Goal: Task Accomplishment & Management: Use online tool/utility

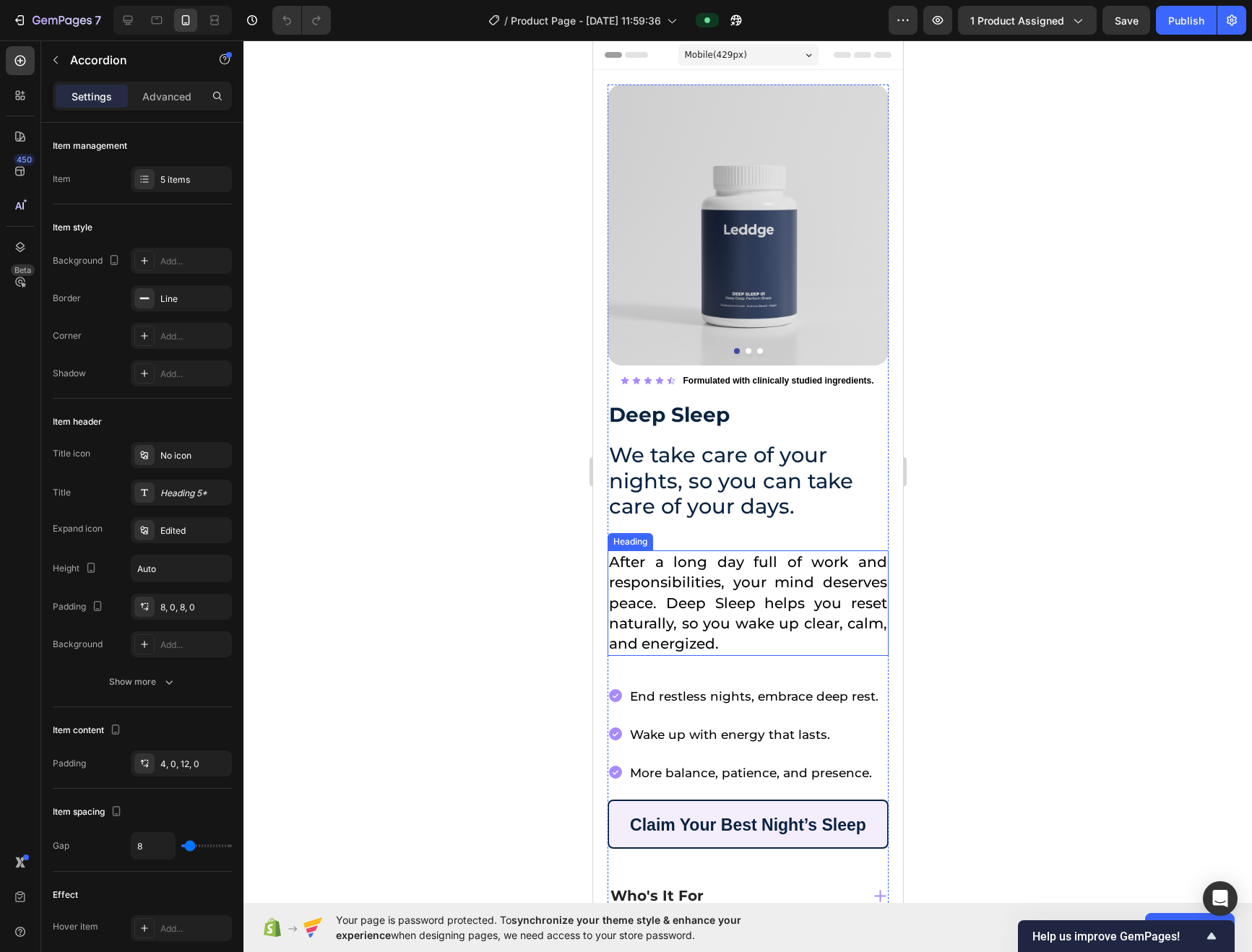
scroll to position [273, 0]
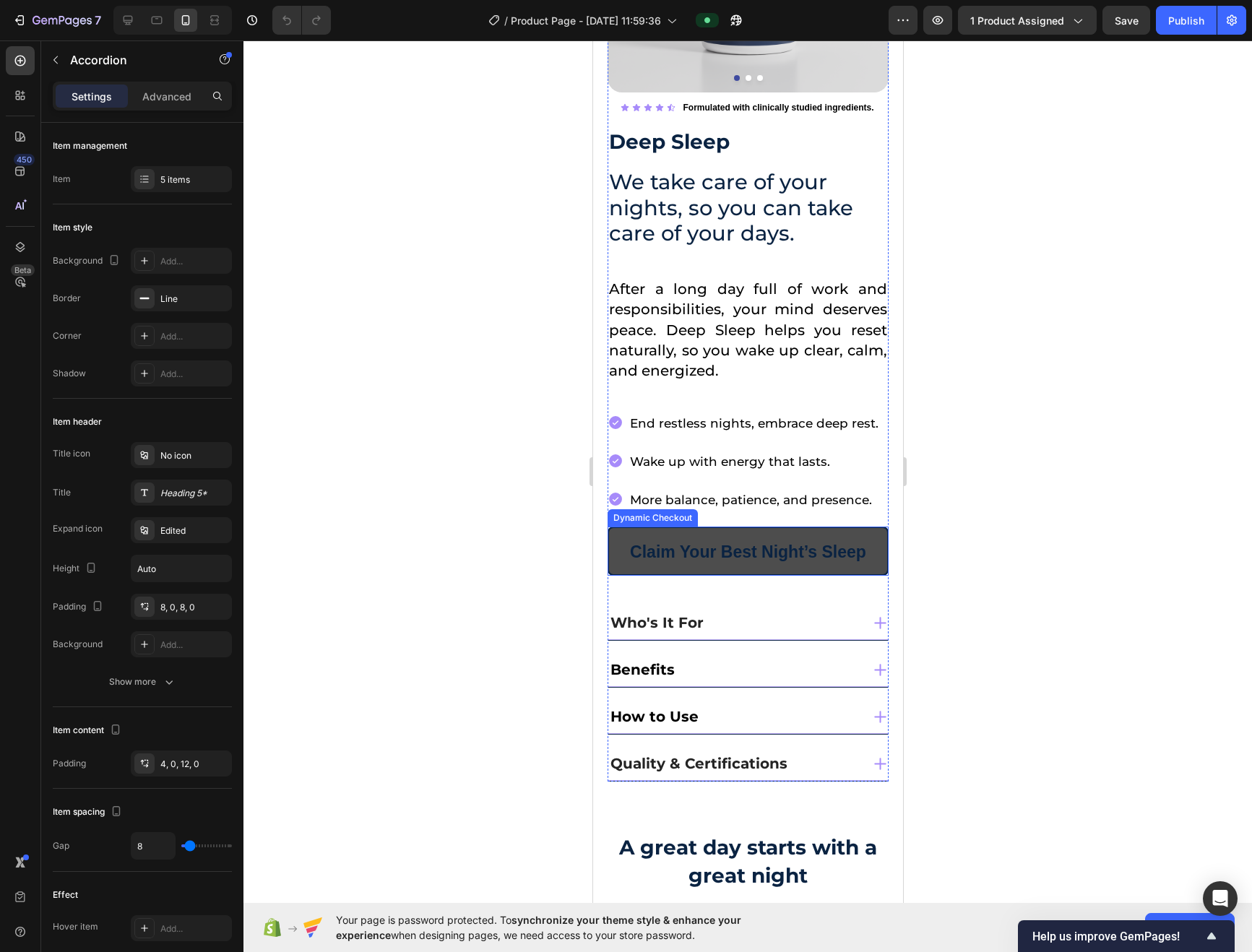
click at [618, 533] on button "Claim Your Best Night’s Sleep" at bounding box center [747, 551] width 281 height 50
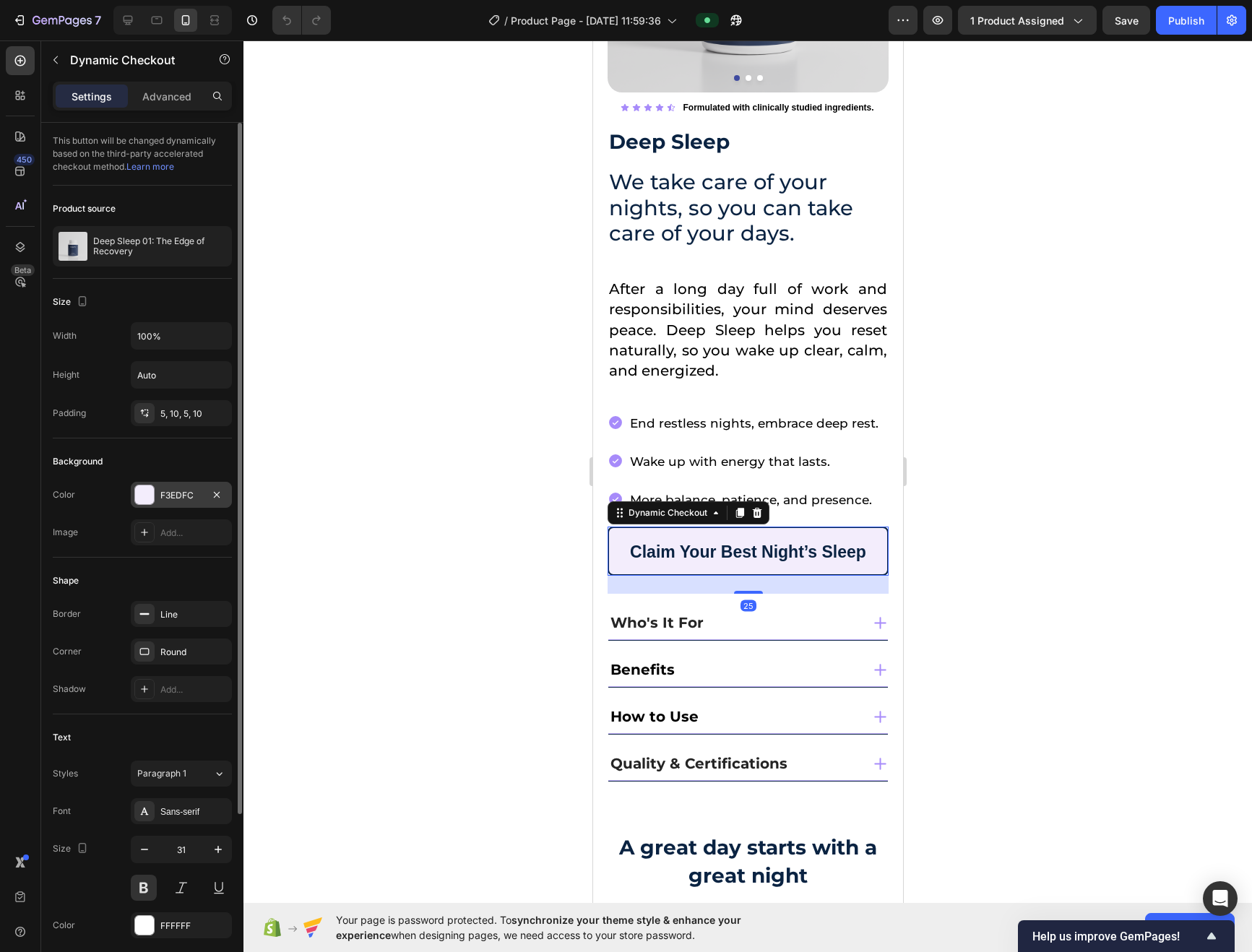
click at [160, 497] on div "F3EDFC" at bounding box center [182, 495] width 42 height 13
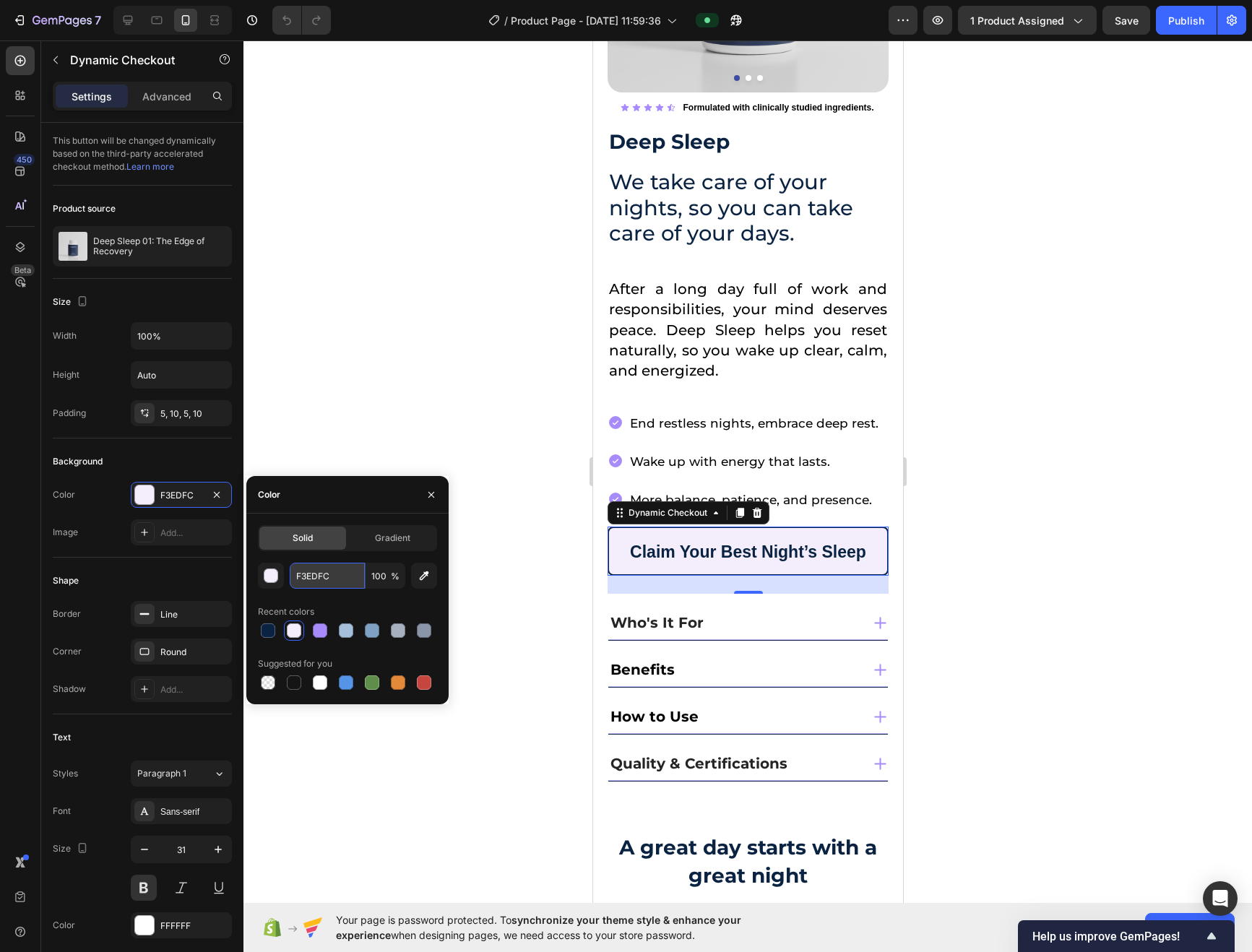
click at [322, 576] on input "F3EDFC" at bounding box center [327, 576] width 75 height 26
click at [323, 569] on input "F3EDFC" at bounding box center [327, 576] width 75 height 26
click at [326, 571] on input "F3EDFC" at bounding box center [327, 576] width 75 height 26
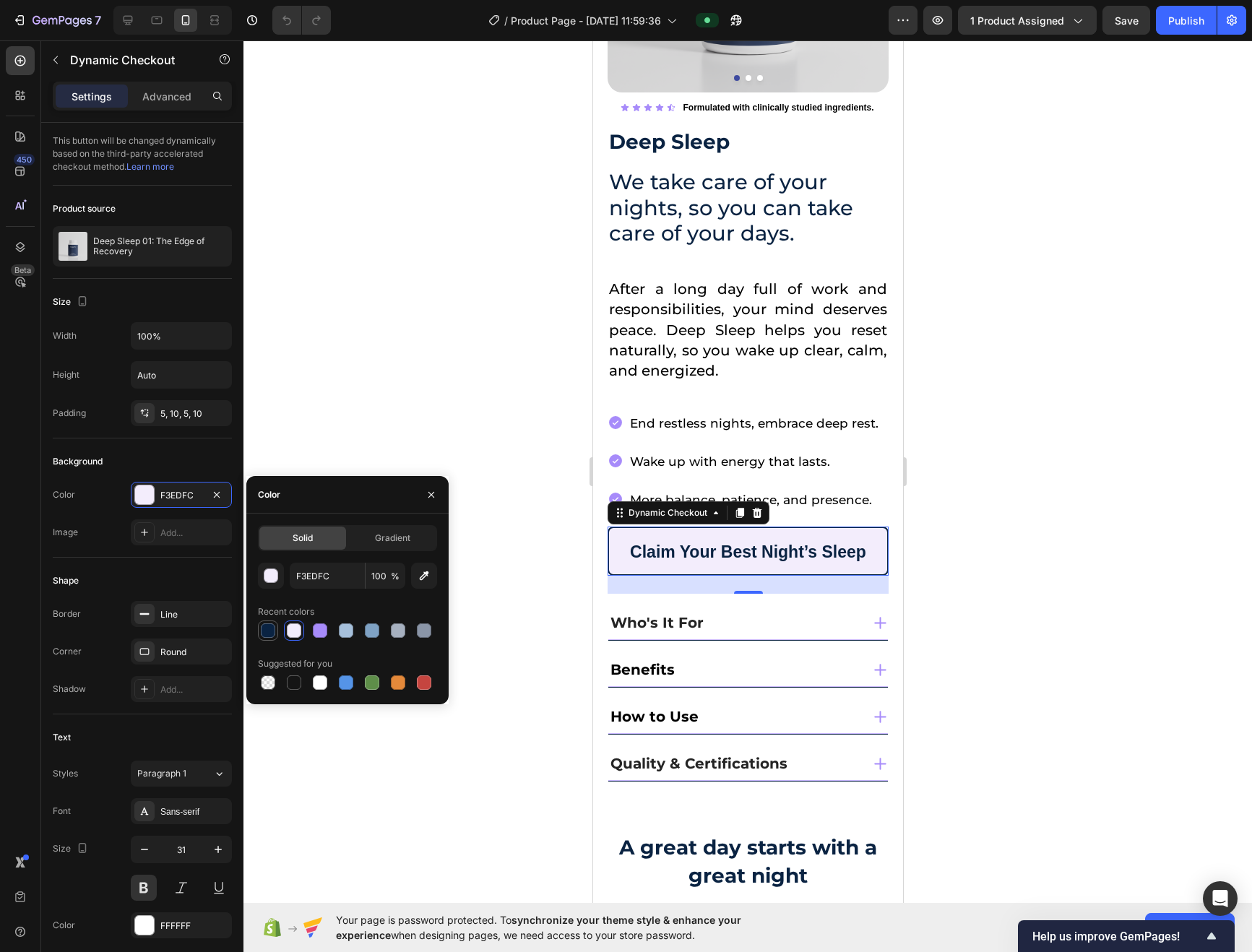
click at [272, 633] on div at bounding box center [268, 630] width 14 height 14
type input "0A2342"
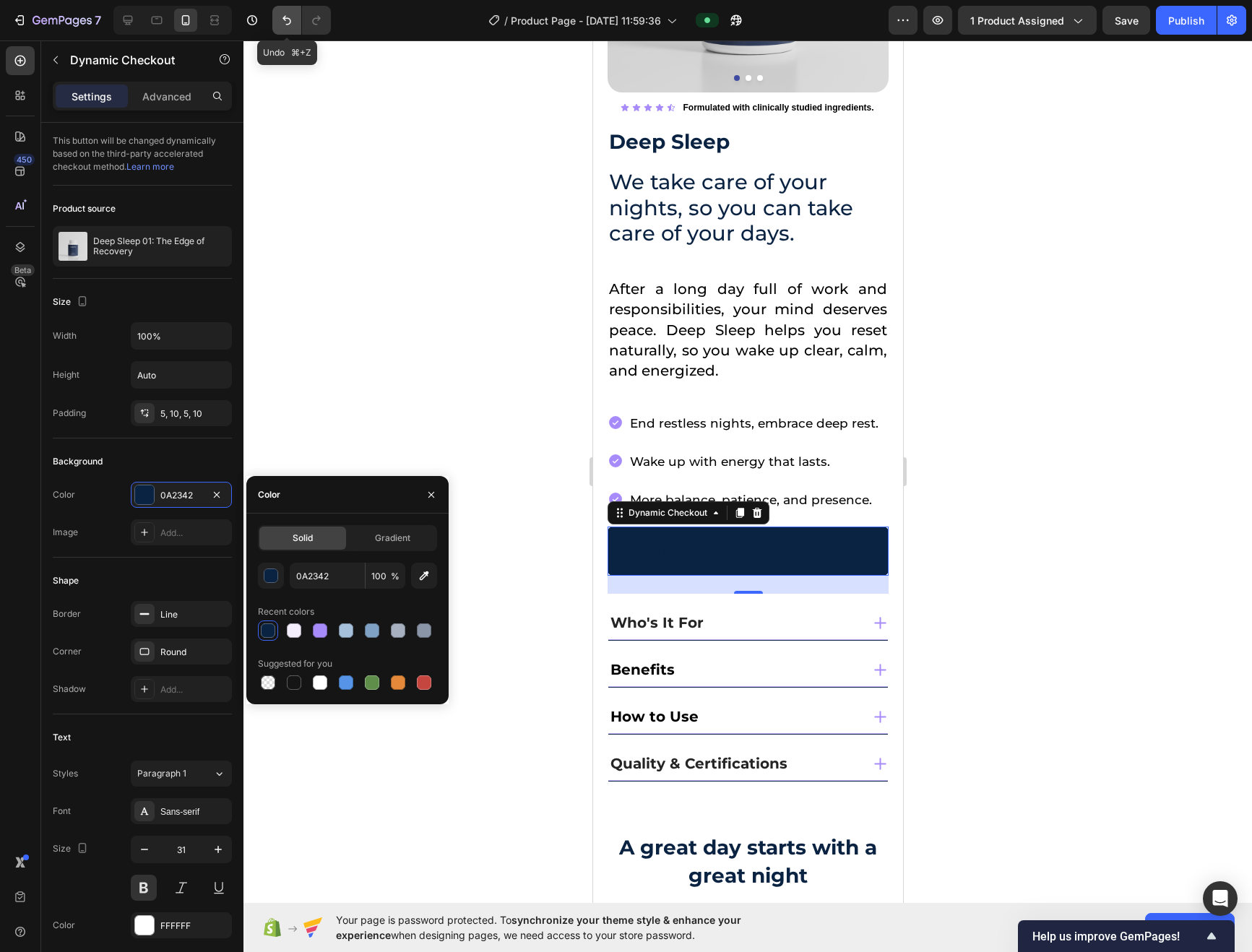
click at [288, 23] on icon "Undo/Redo" at bounding box center [287, 20] width 8 height 9
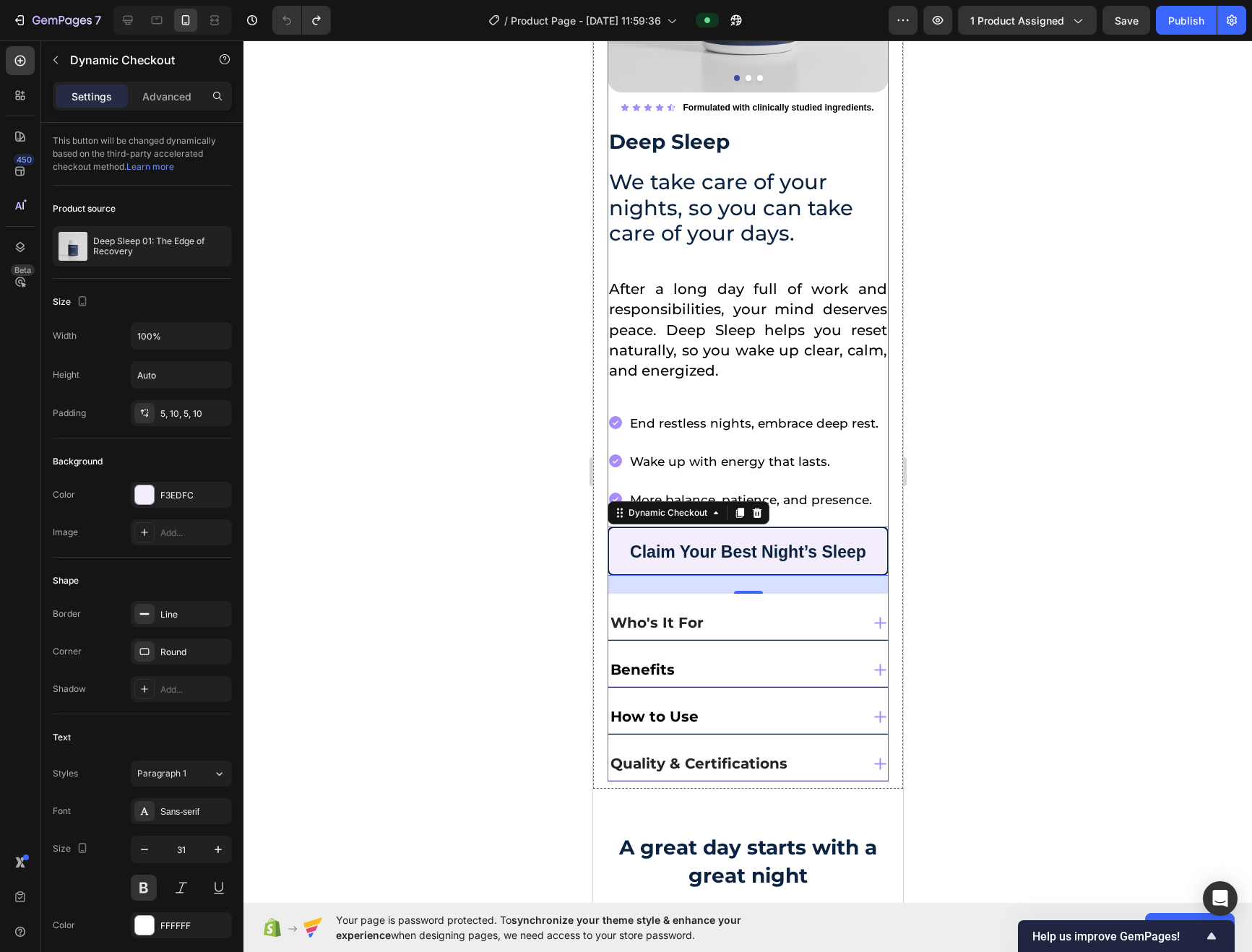
scroll to position [0, 0]
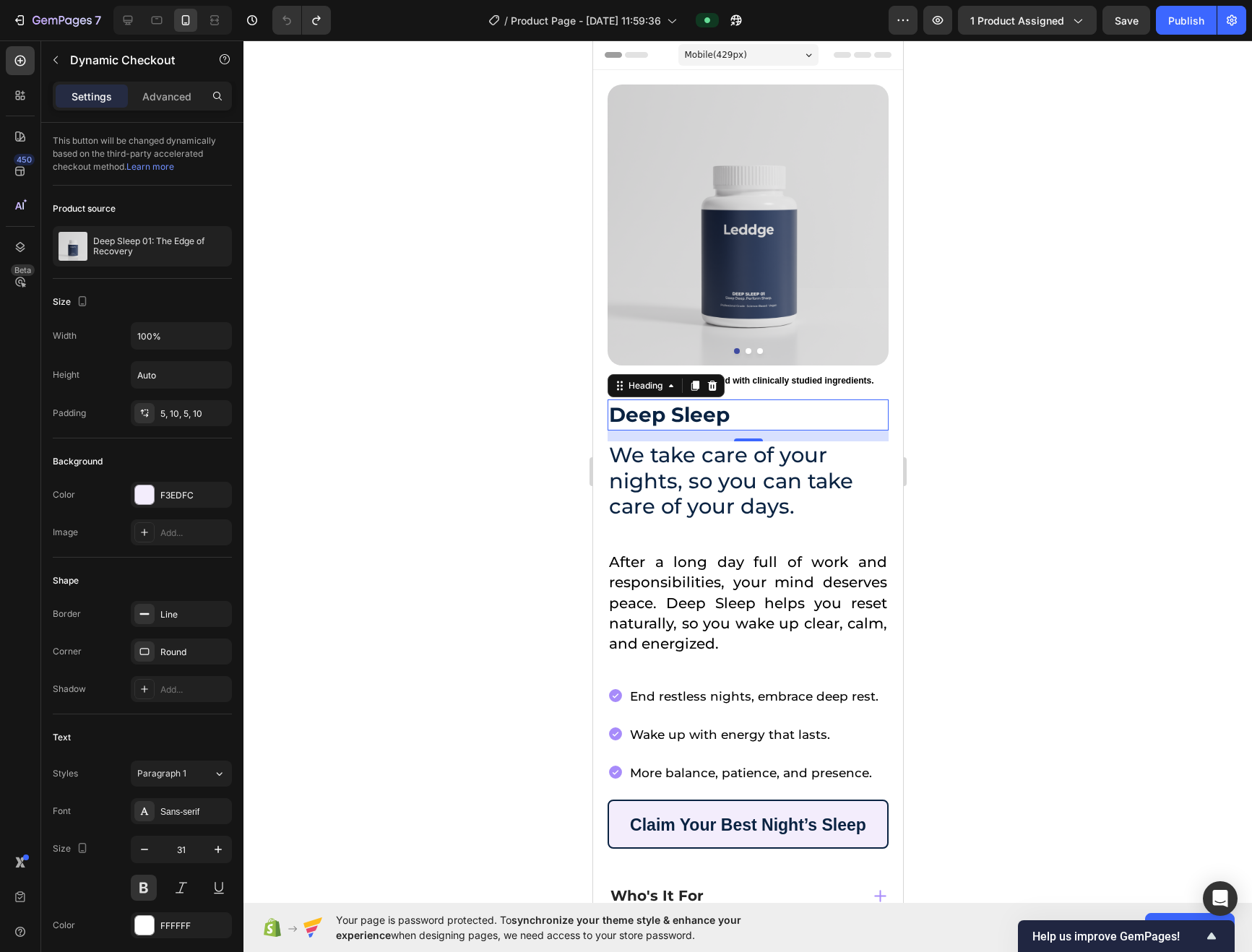
click at [678, 403] on strong "Deep Sleep" at bounding box center [668, 414] width 121 height 24
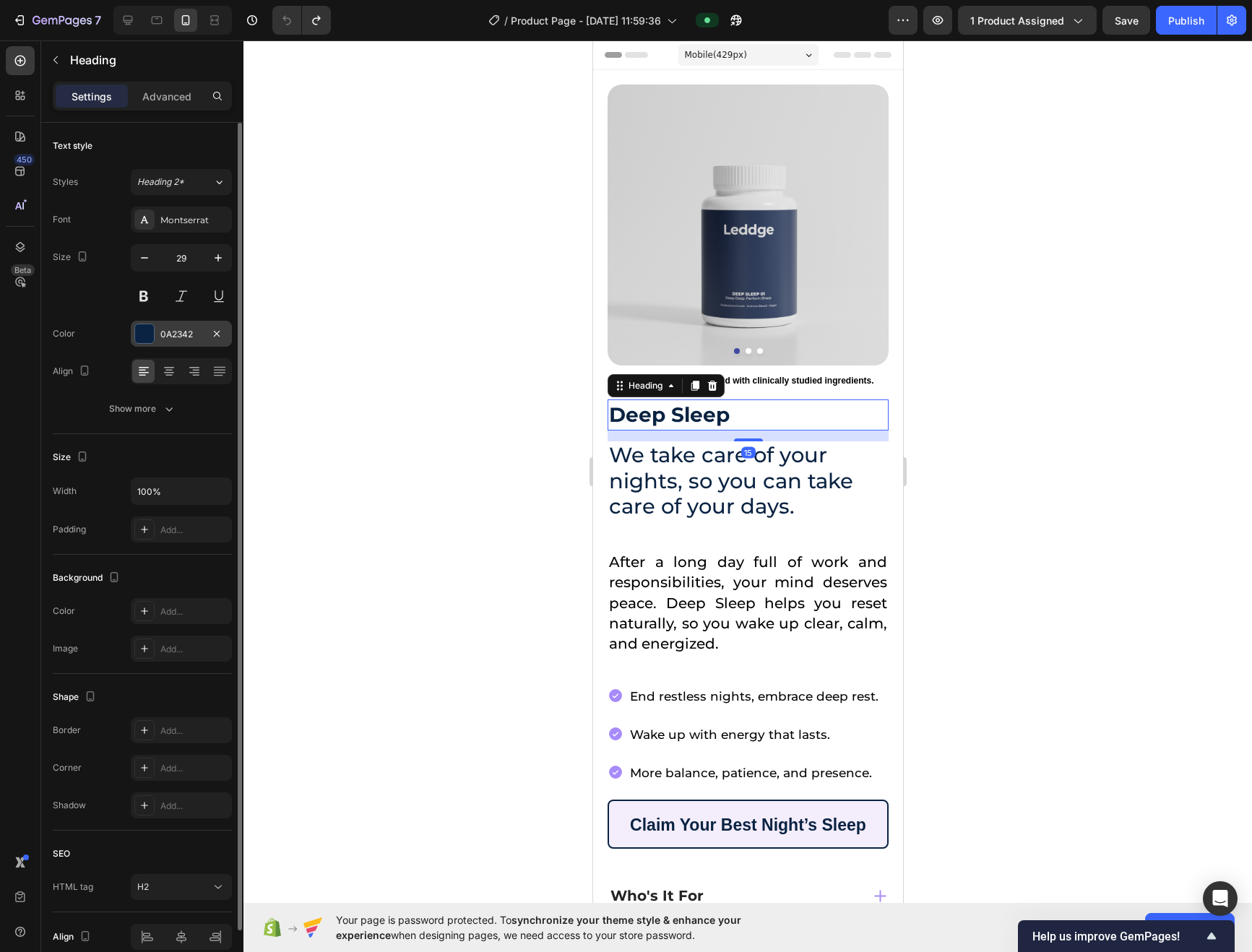
click at [207, 324] on div "0A2342" at bounding box center [182, 333] width 101 height 26
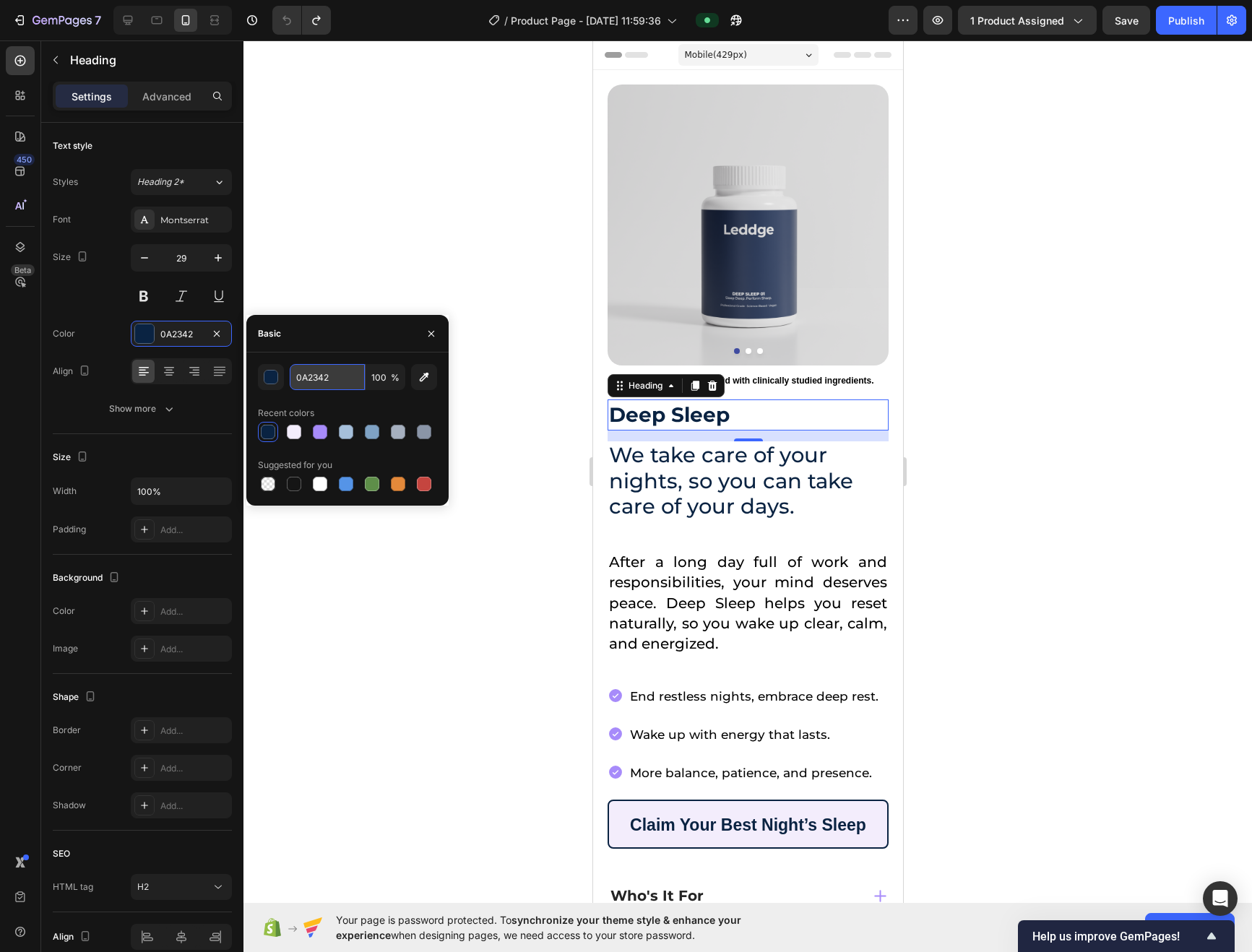
click at [307, 383] on input "0A2342" at bounding box center [327, 376] width 75 height 26
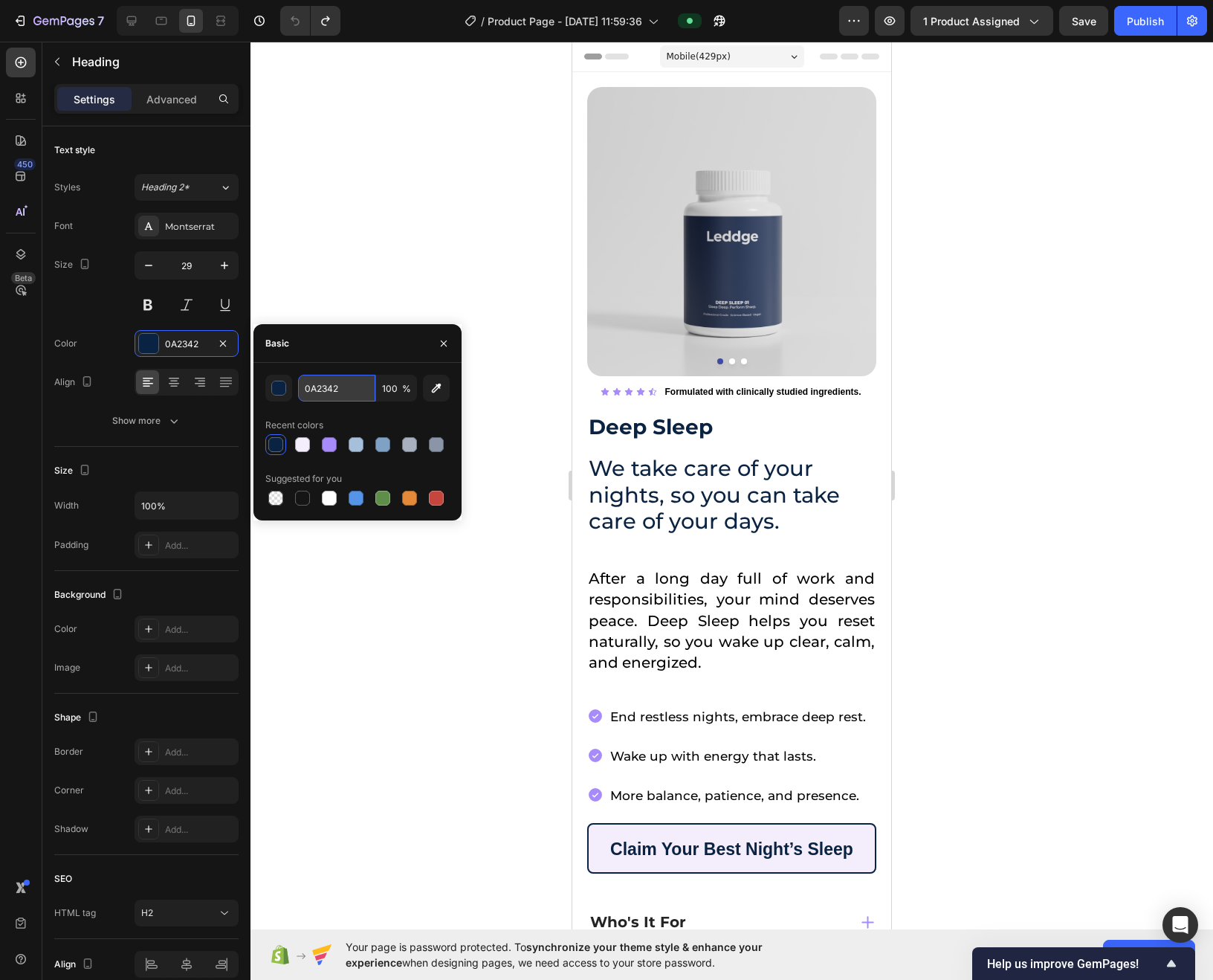
click at [335, 383] on input "0A2342" at bounding box center [336, 387] width 77 height 27
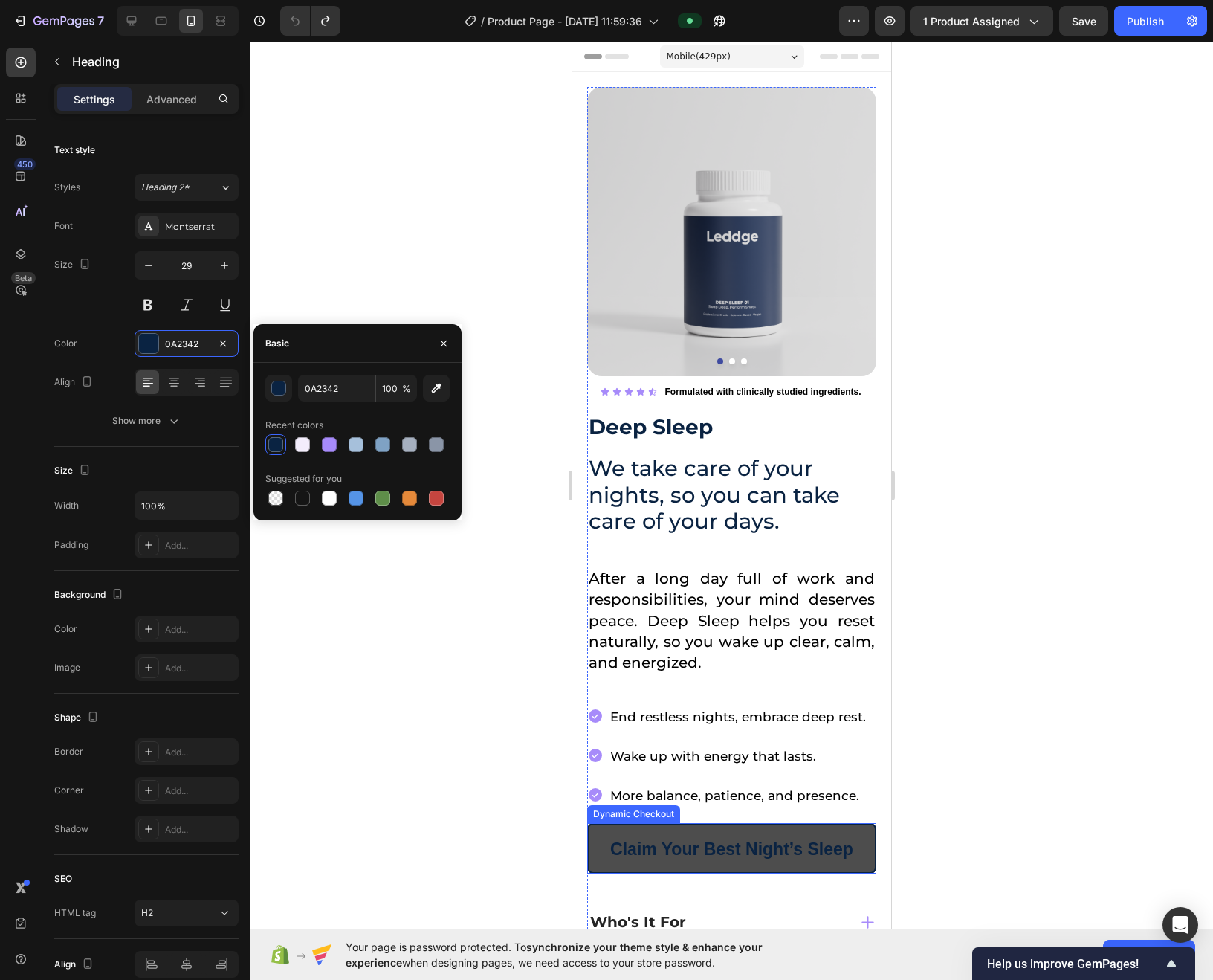
click at [595, 848] on button "Claim Your Best Night’s Sleep" at bounding box center [732, 848] width 289 height 51
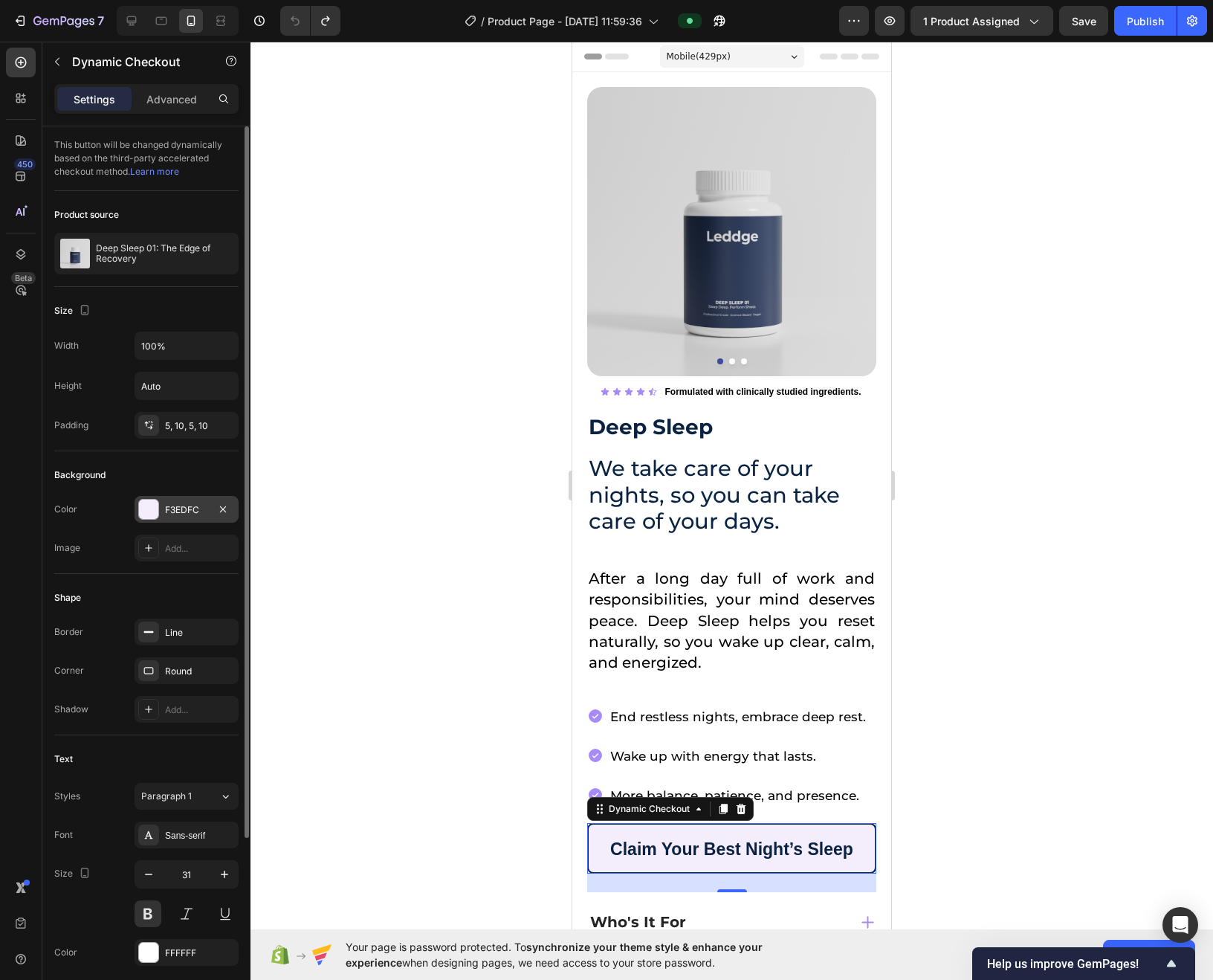
click at [193, 498] on div "F3EDFC" at bounding box center [187, 509] width 104 height 27
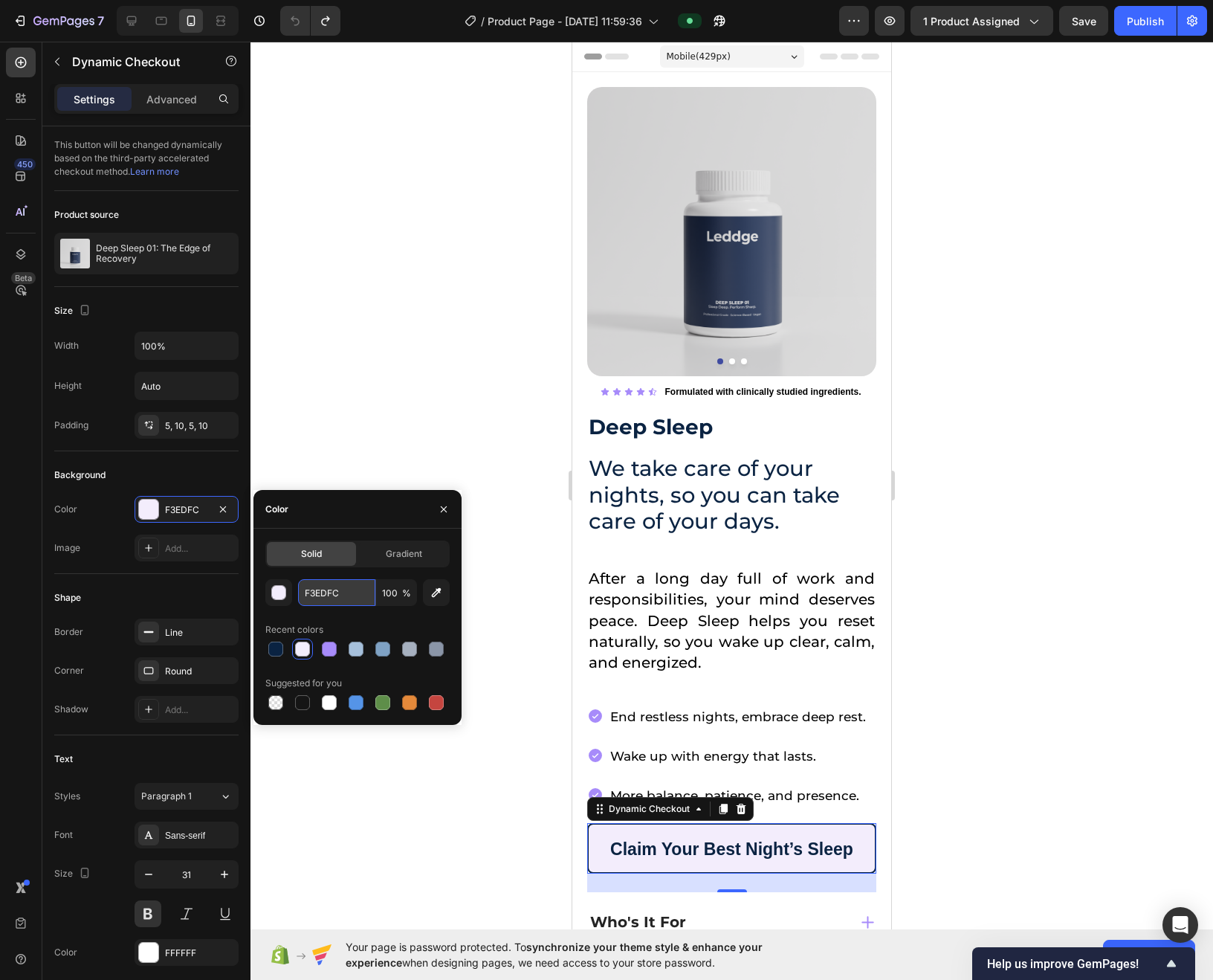
click at [338, 590] on input "F3EDFC" at bounding box center [336, 593] width 77 height 27
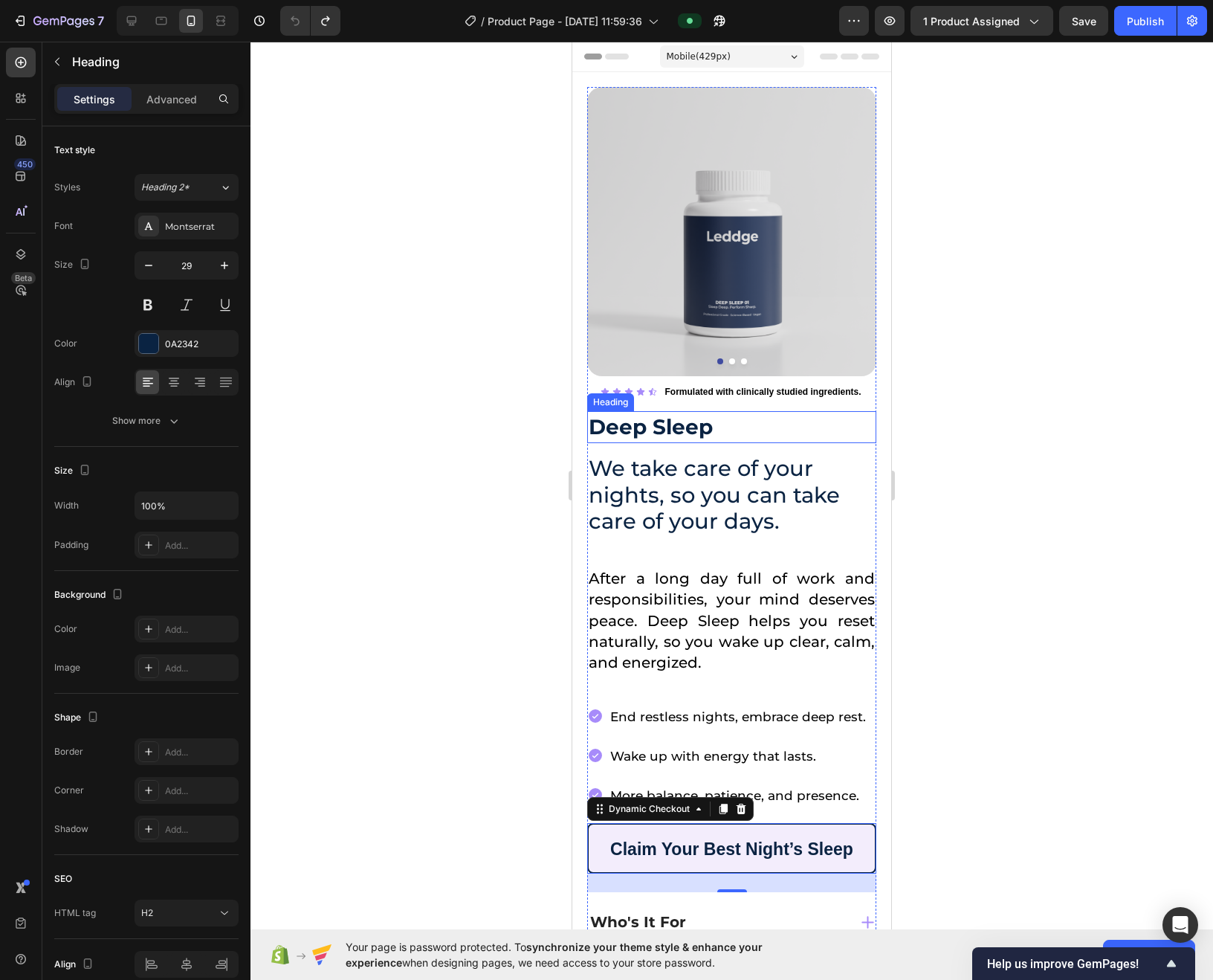
click at [839, 414] on h2 "Deep Sleep" at bounding box center [732, 427] width 289 height 32
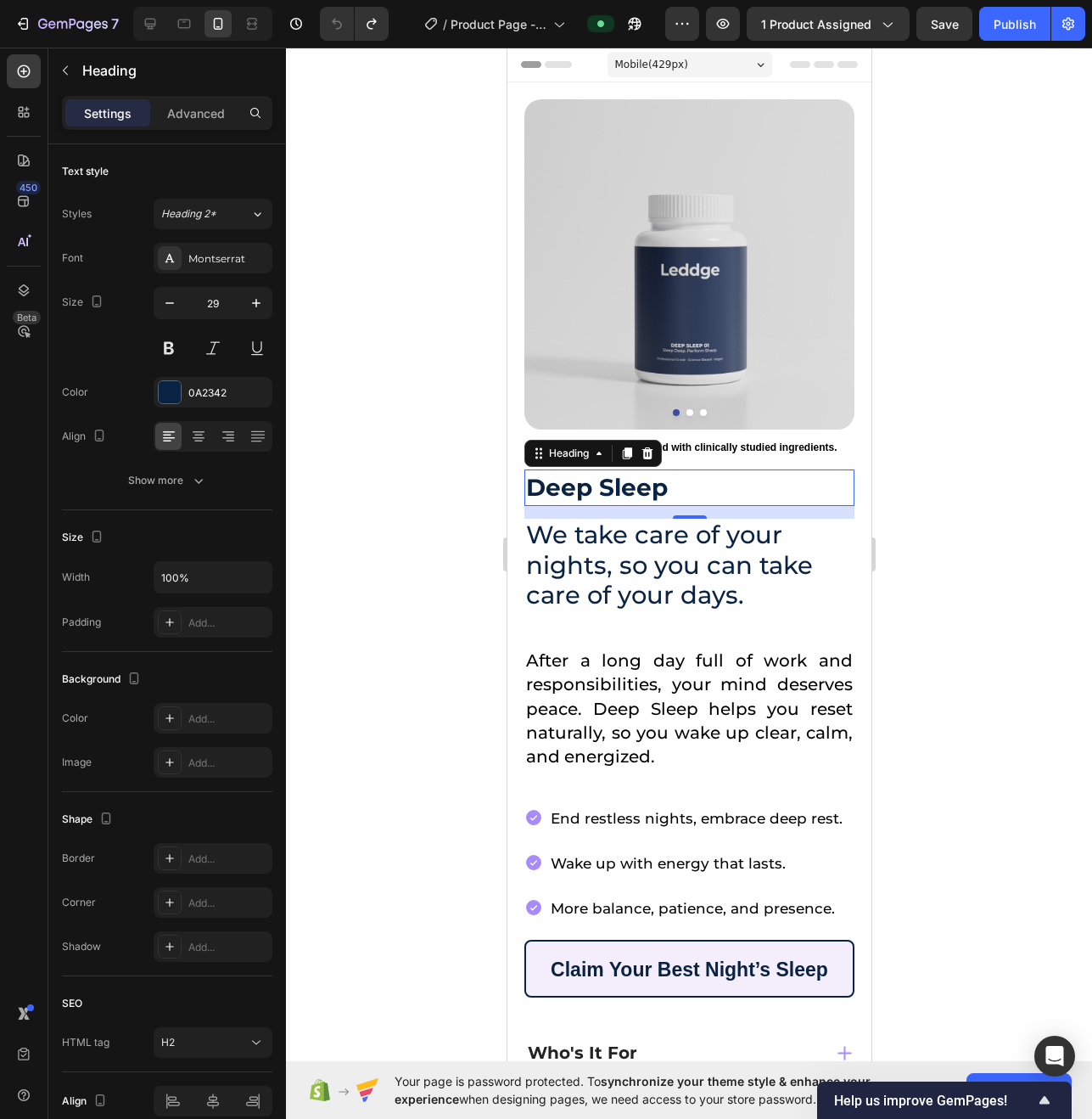
click at [1031, 542] on div at bounding box center [688, 583] width 806 height 1071
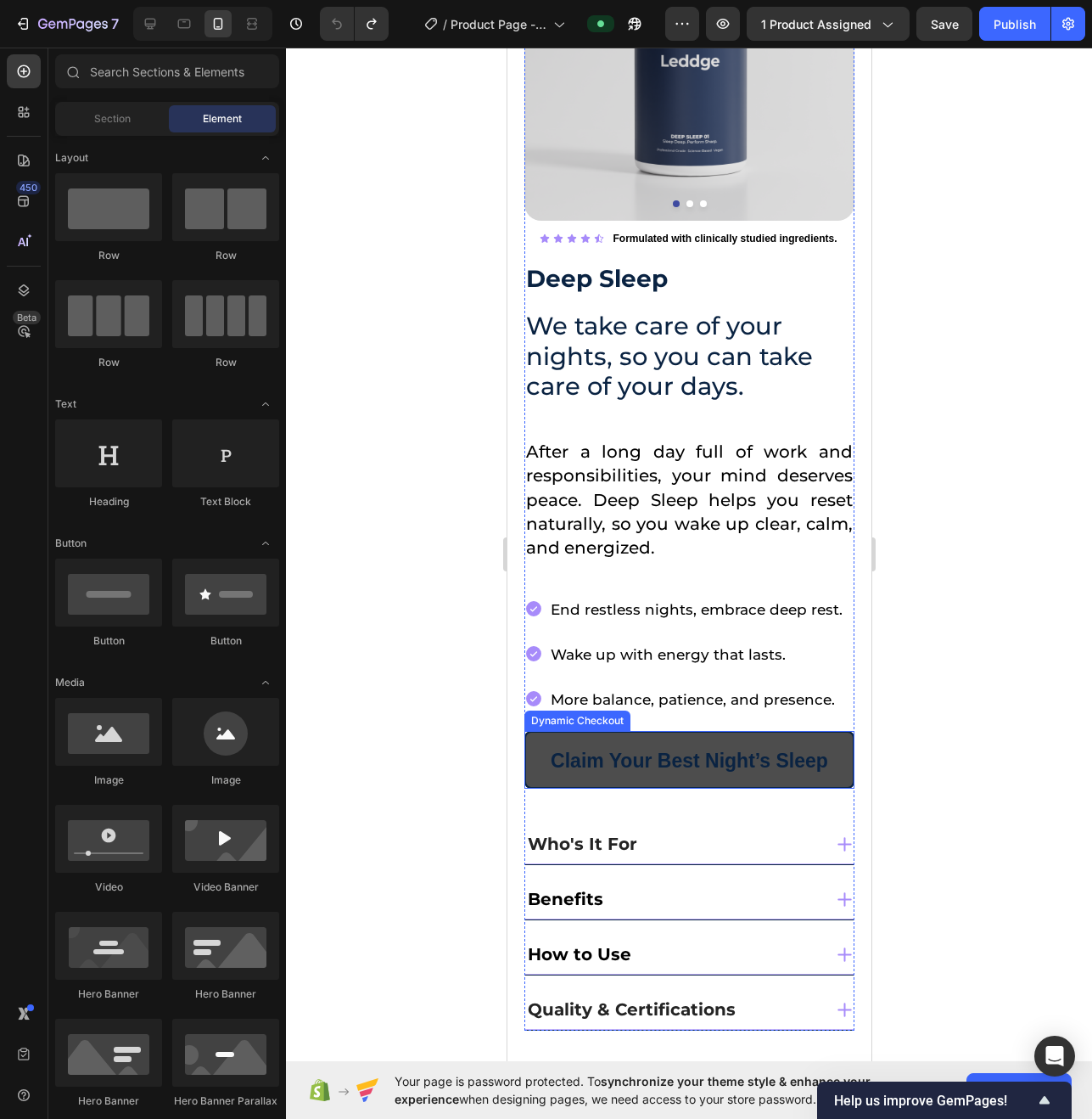
click at [530, 756] on button "Claim Your Best Night’s Sleep" at bounding box center [688, 760] width 330 height 59
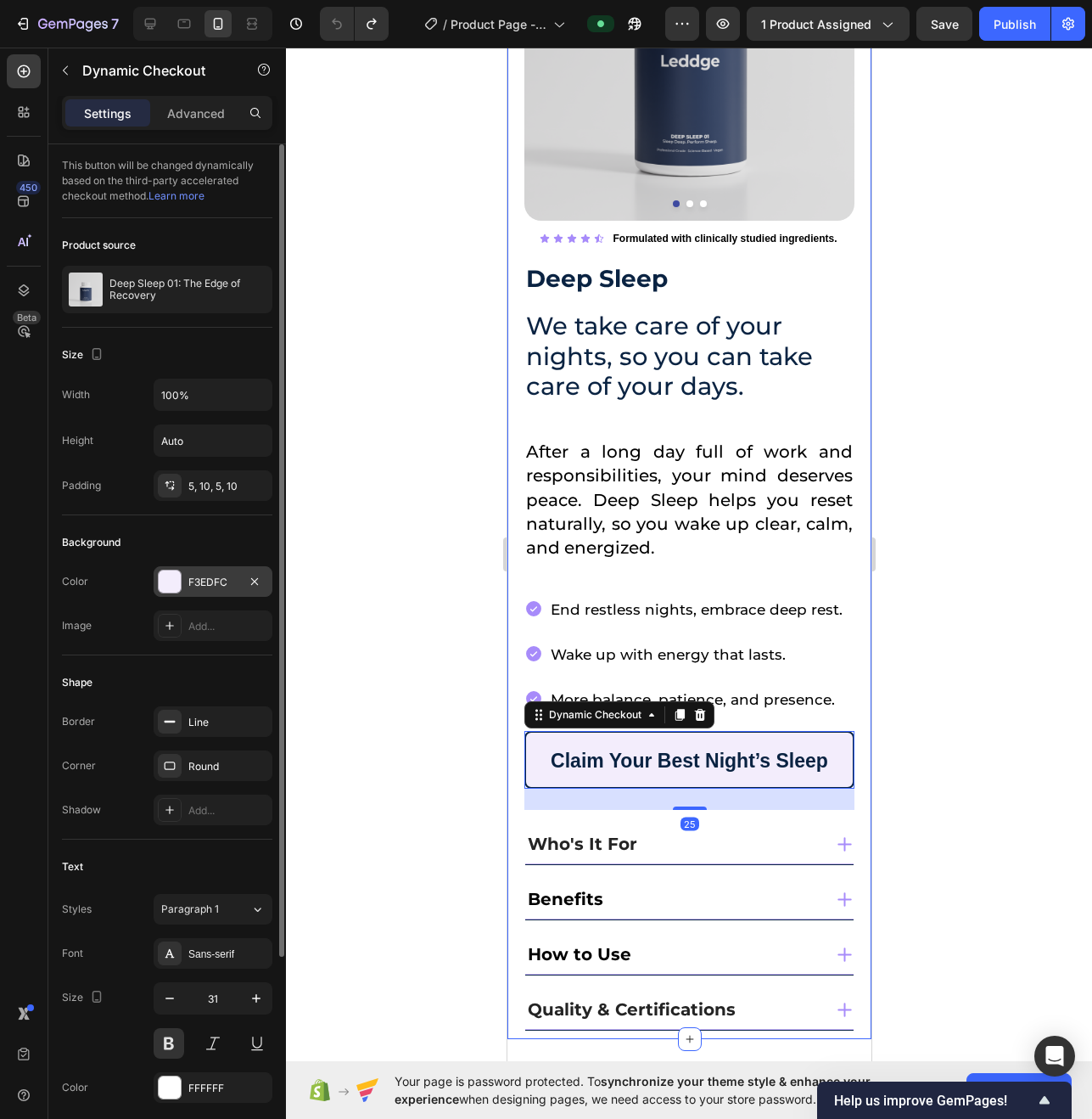
click at [208, 583] on div "F3EDFC" at bounding box center [213, 581] width 50 height 15
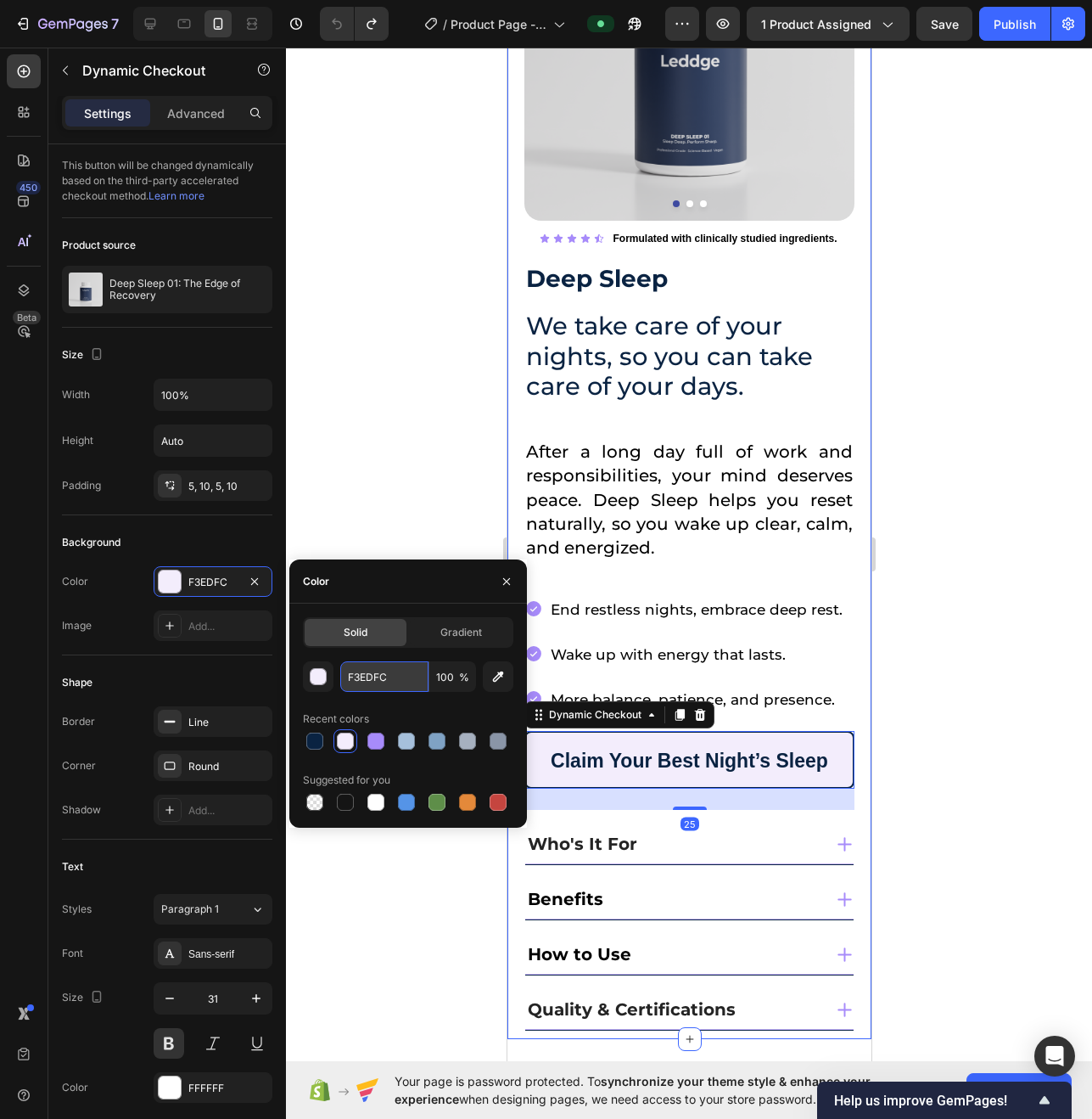
click at [373, 667] on input "F3EDFC" at bounding box center [384, 677] width 88 height 31
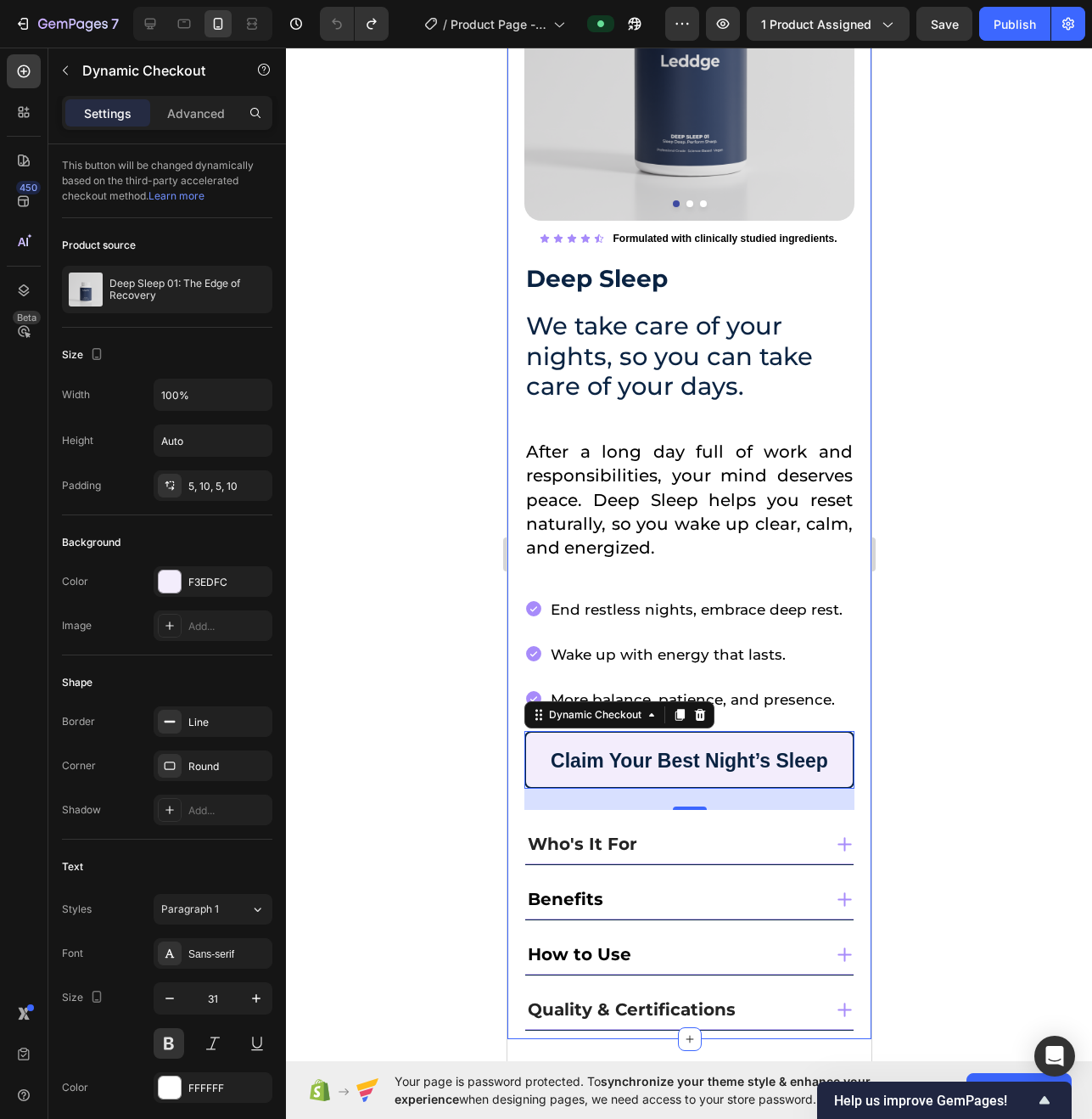
click at [401, 483] on div at bounding box center [688, 583] width 806 height 1071
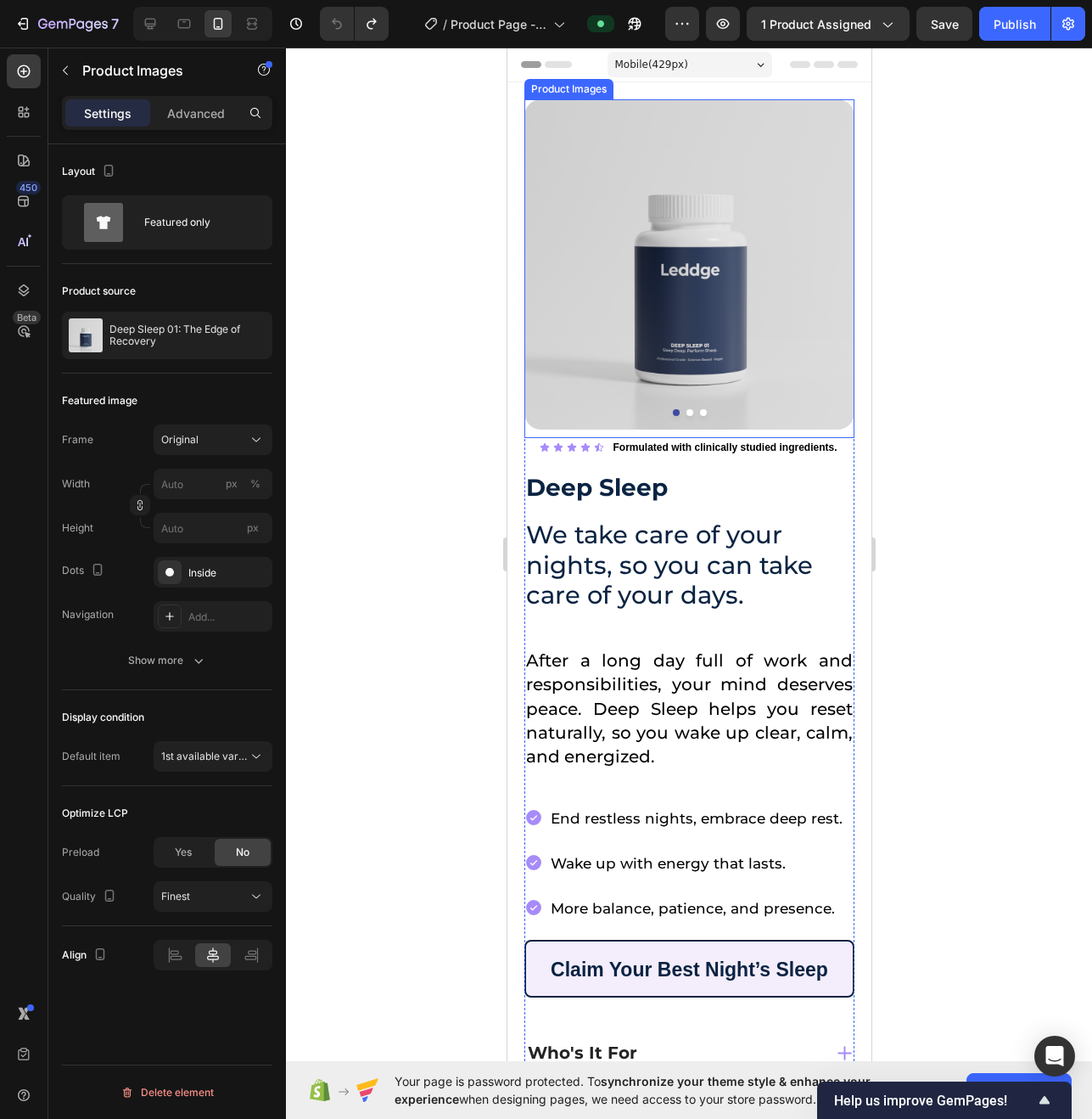
click at [685, 409] on button "Dot" at bounding box center [688, 412] width 7 height 7
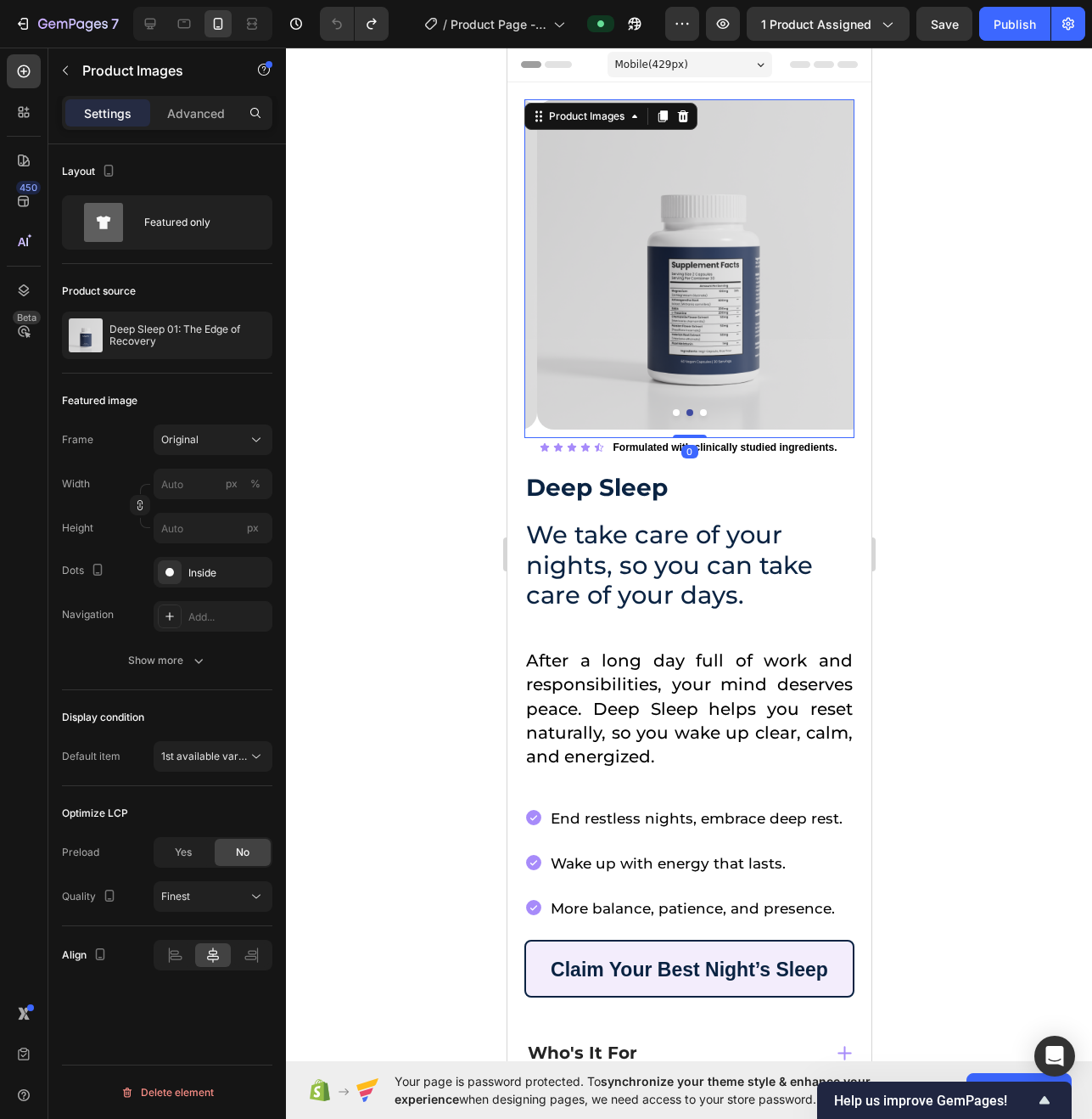
click at [698, 409] on div at bounding box center [688, 412] width 330 height 7
click at [699, 409] on button "Dot" at bounding box center [702, 412] width 7 height 7
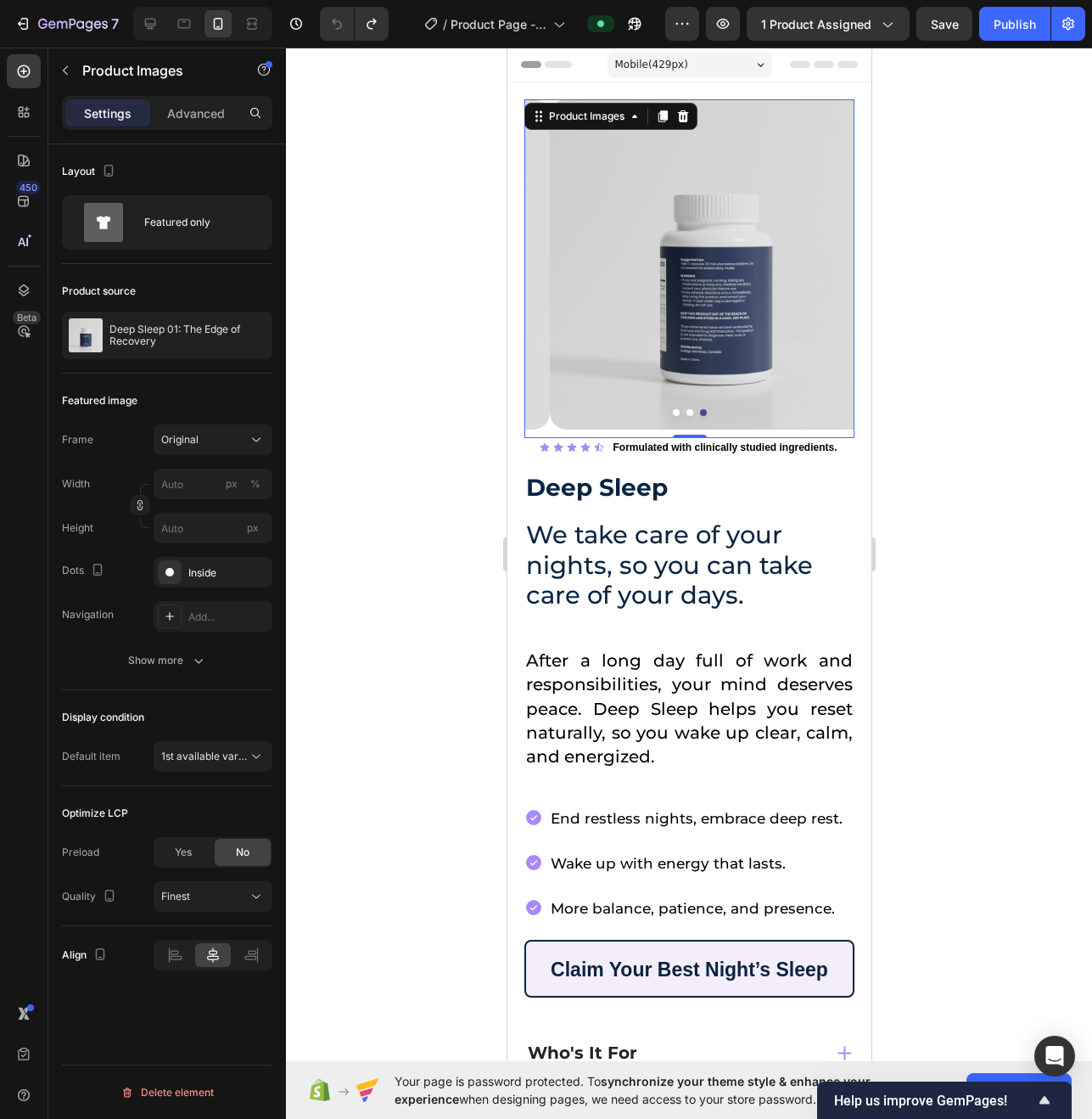
click at [672, 409] on button "Dot" at bounding box center [675, 412] width 7 height 7
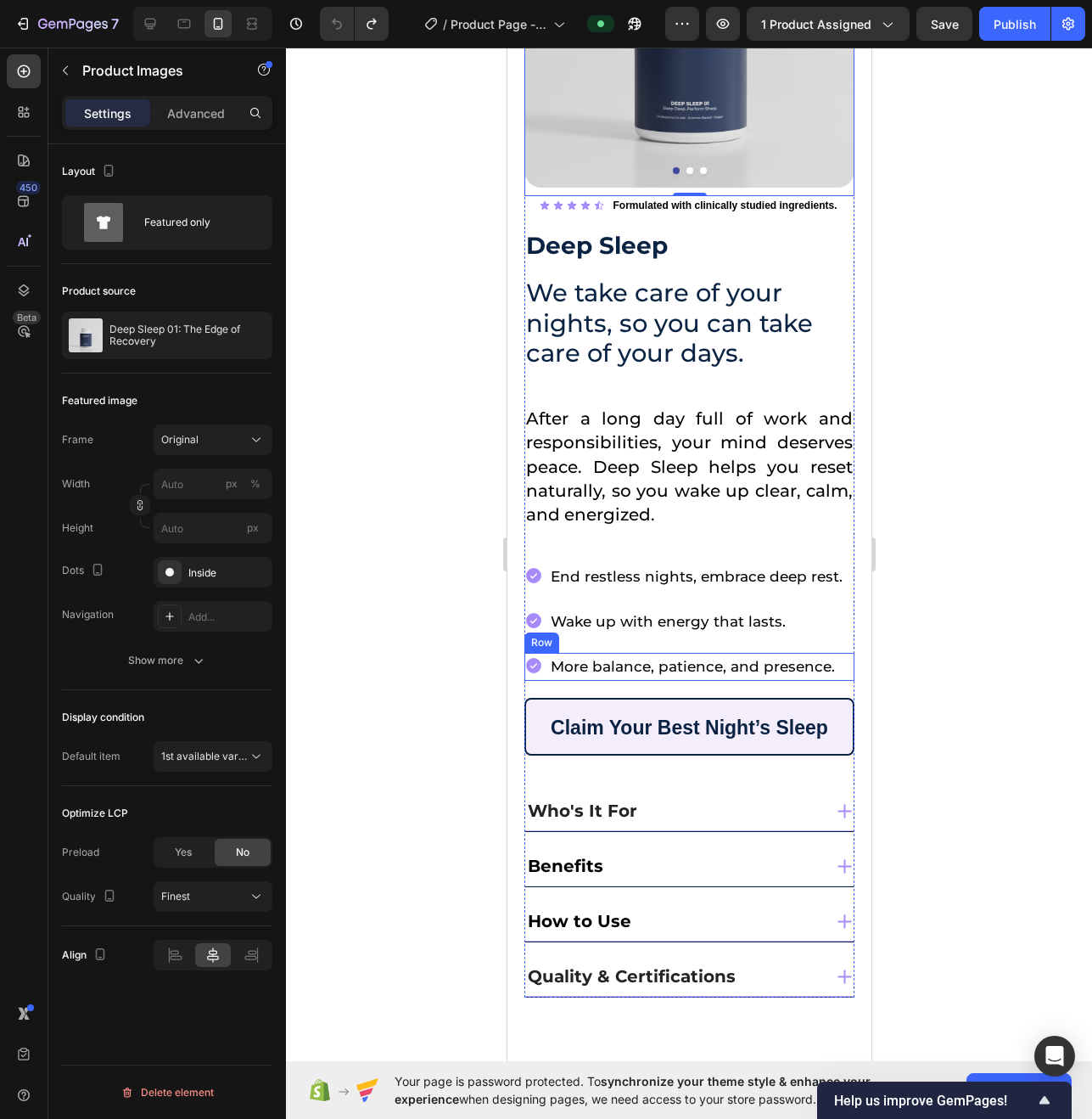
scroll to position [515, 0]
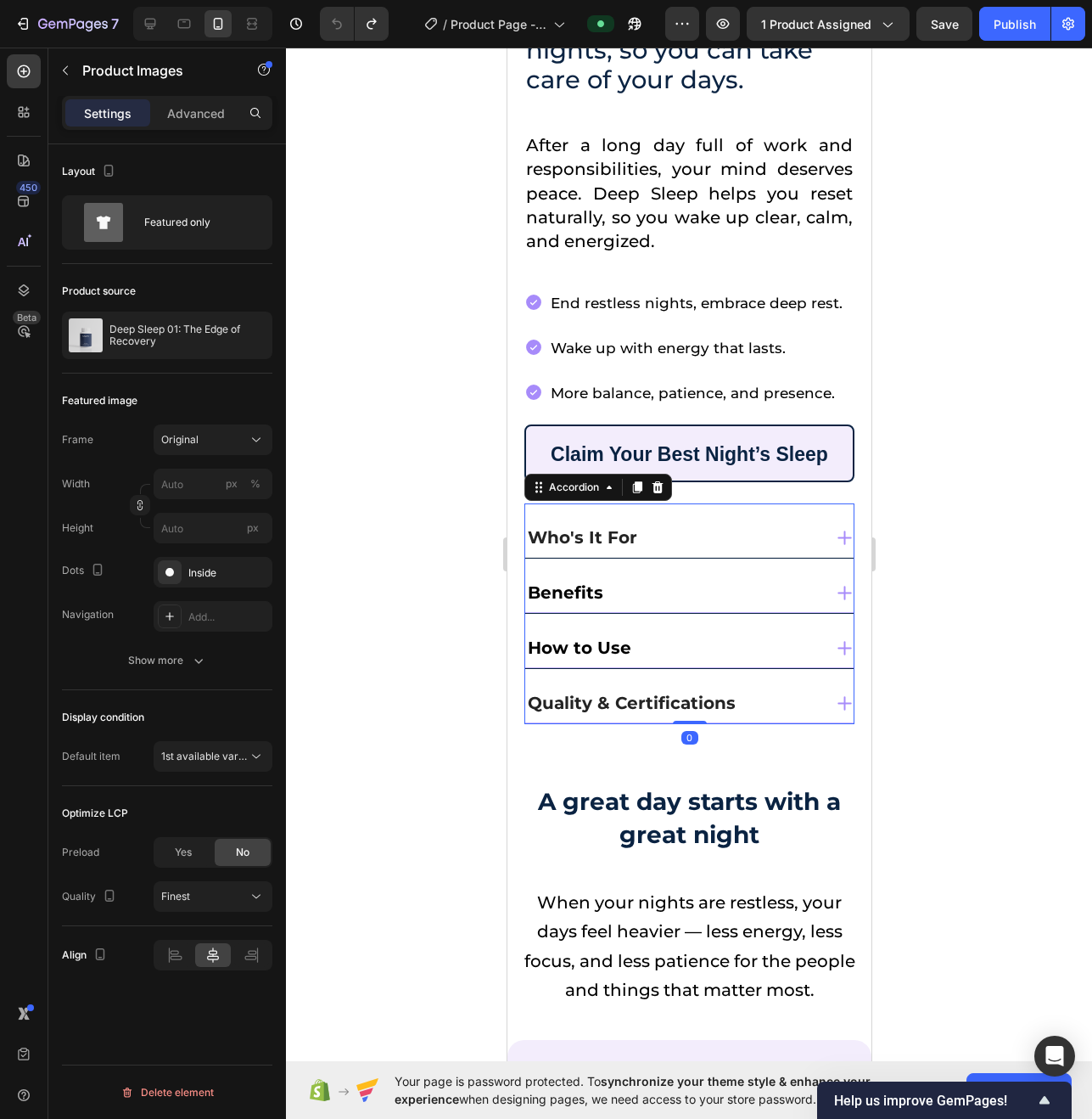
click at [716, 522] on div "Who's It For" at bounding box center [672, 538] width 297 height 32
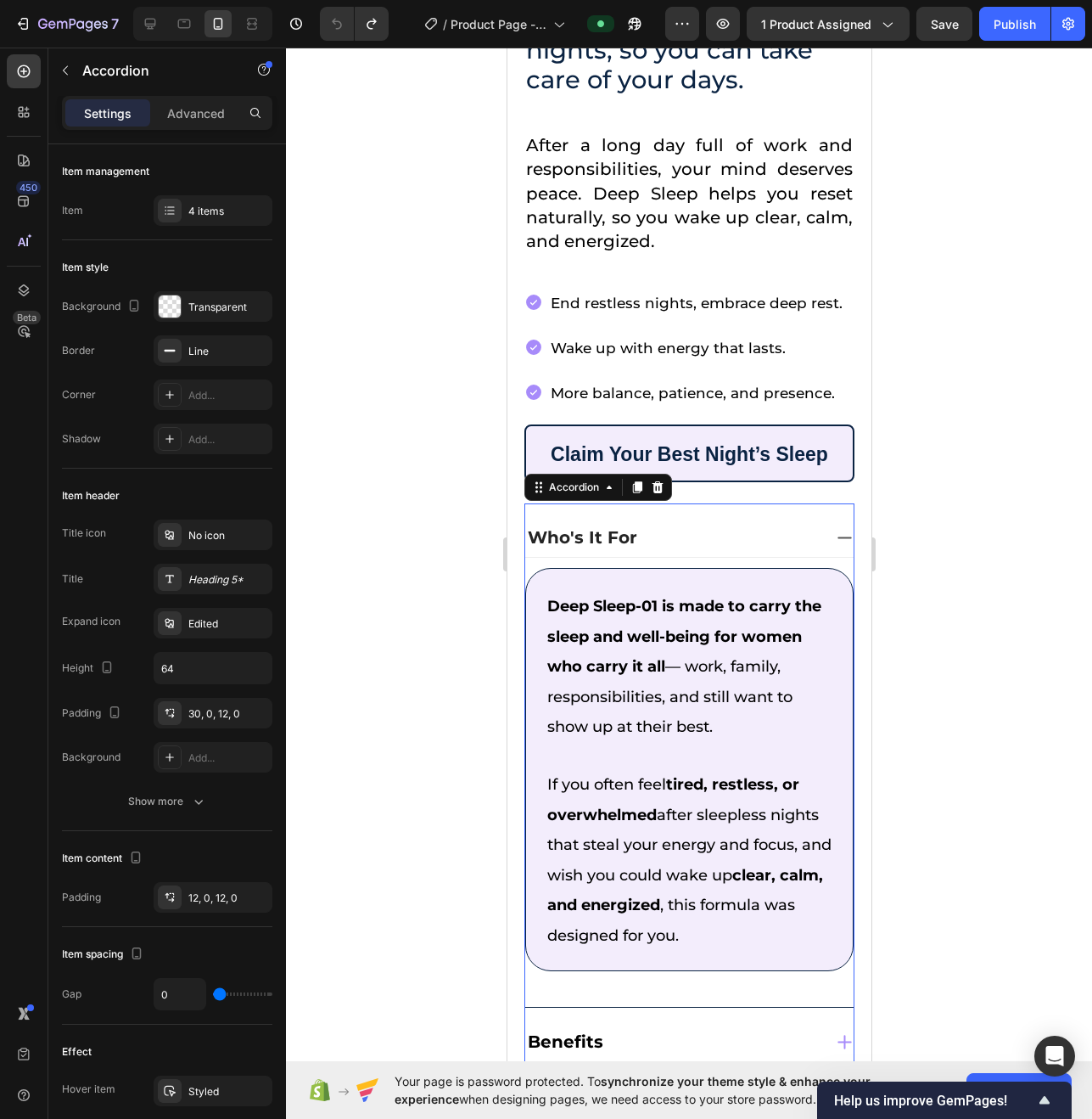
scroll to position [856, 0]
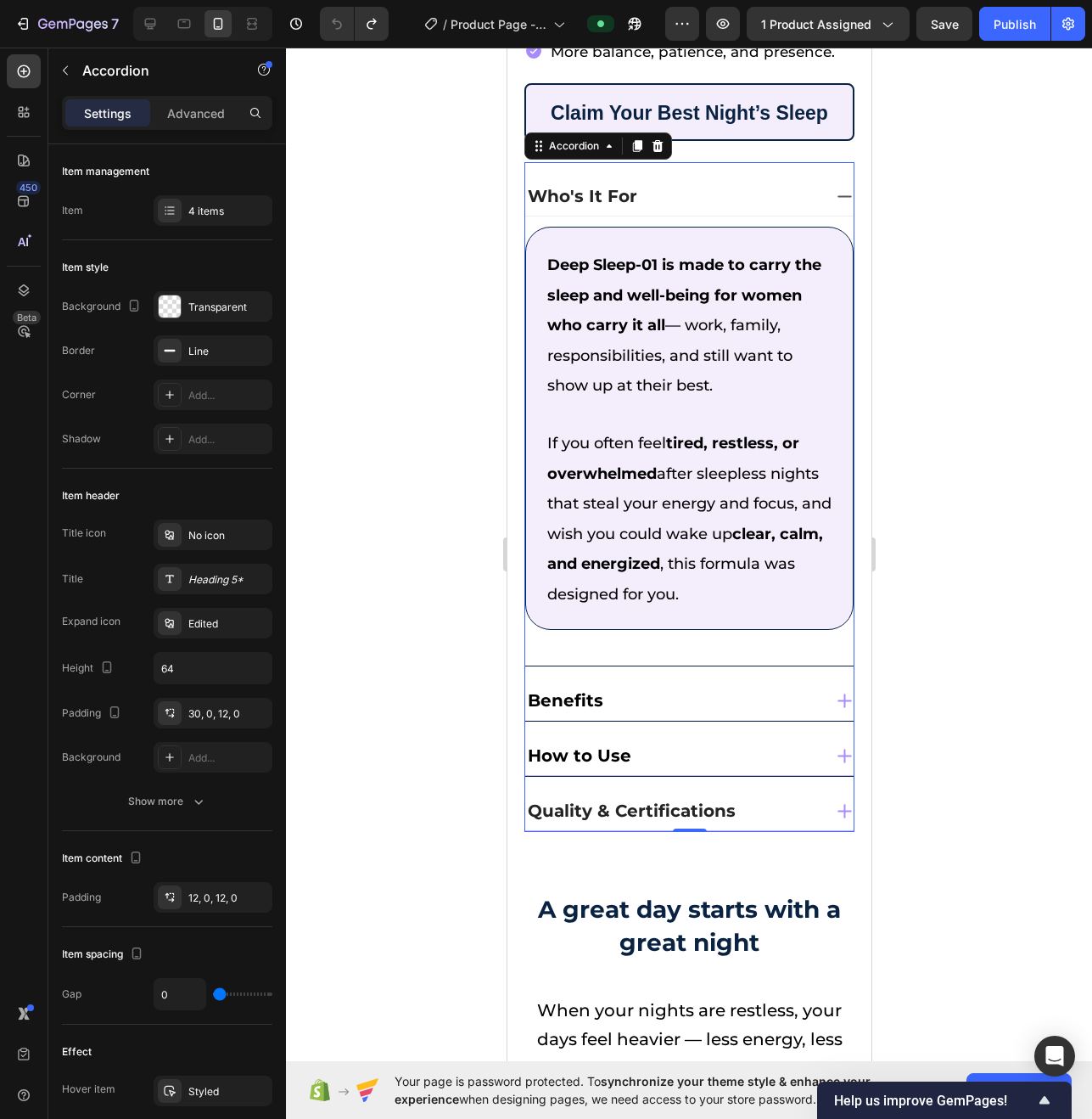
click at [706, 684] on div "Benefits" at bounding box center [672, 700] width 297 height 32
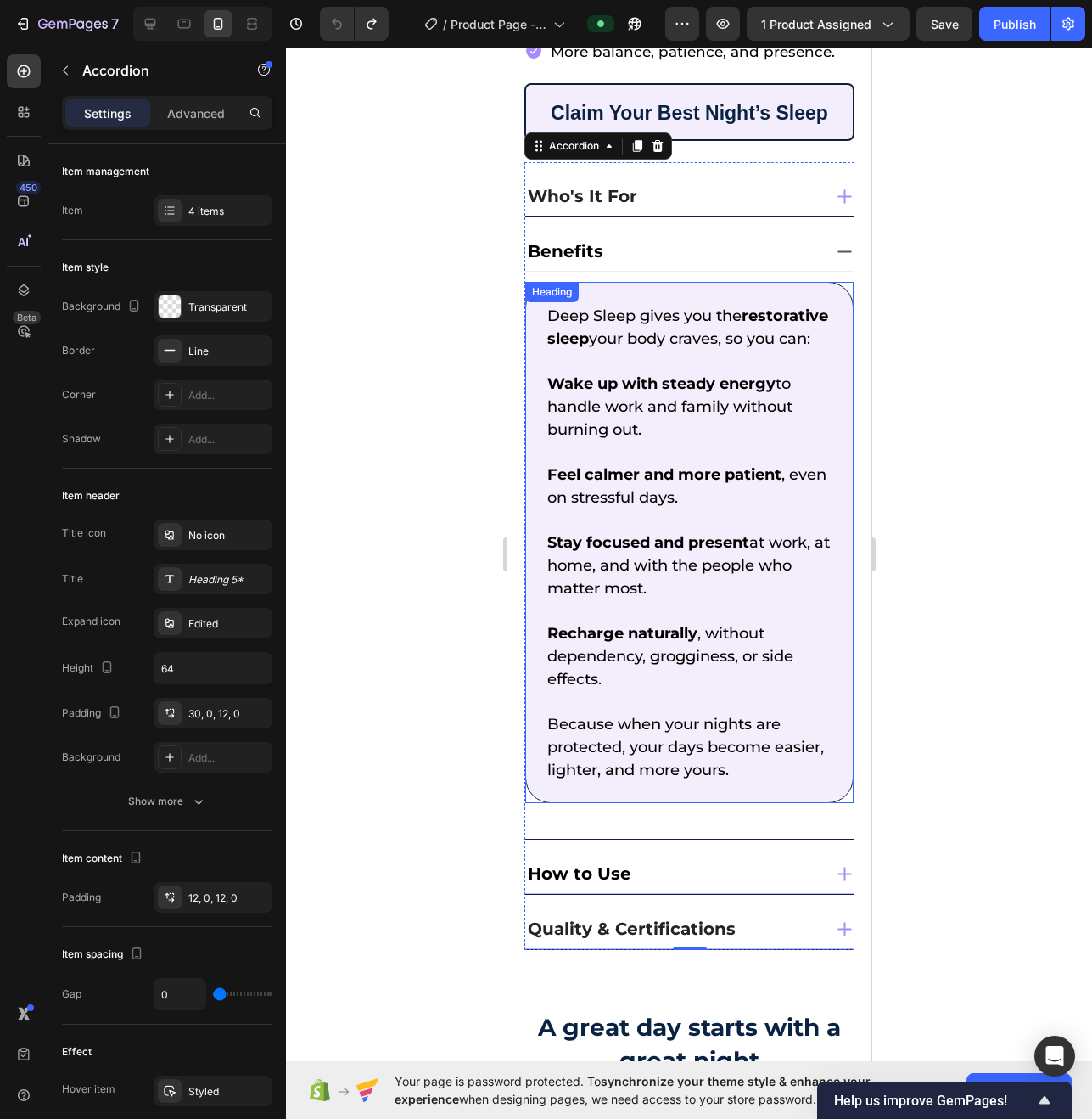
scroll to position [867, 0]
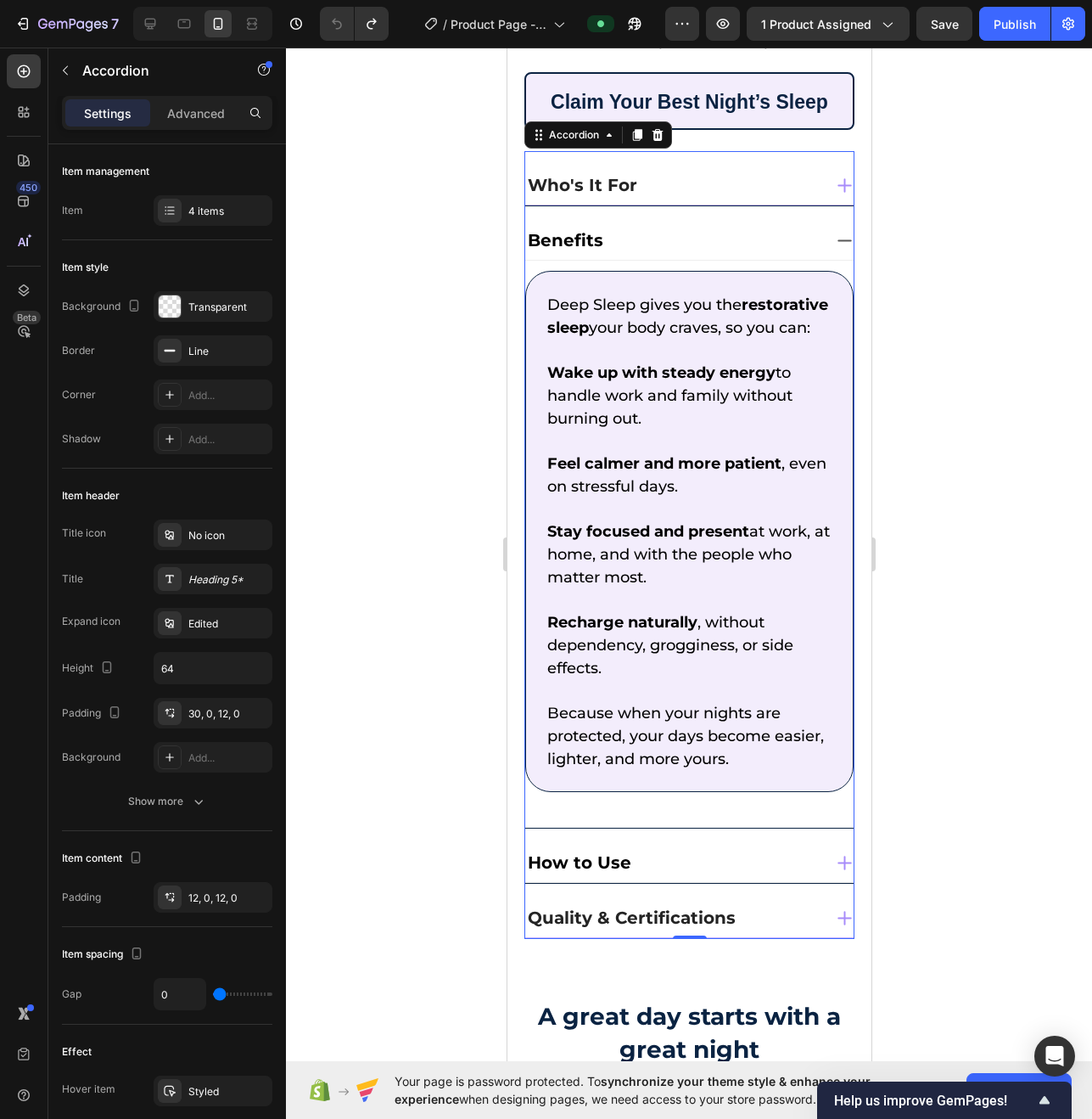
click at [732, 840] on div "How to Use" at bounding box center [688, 855] width 328 height 55
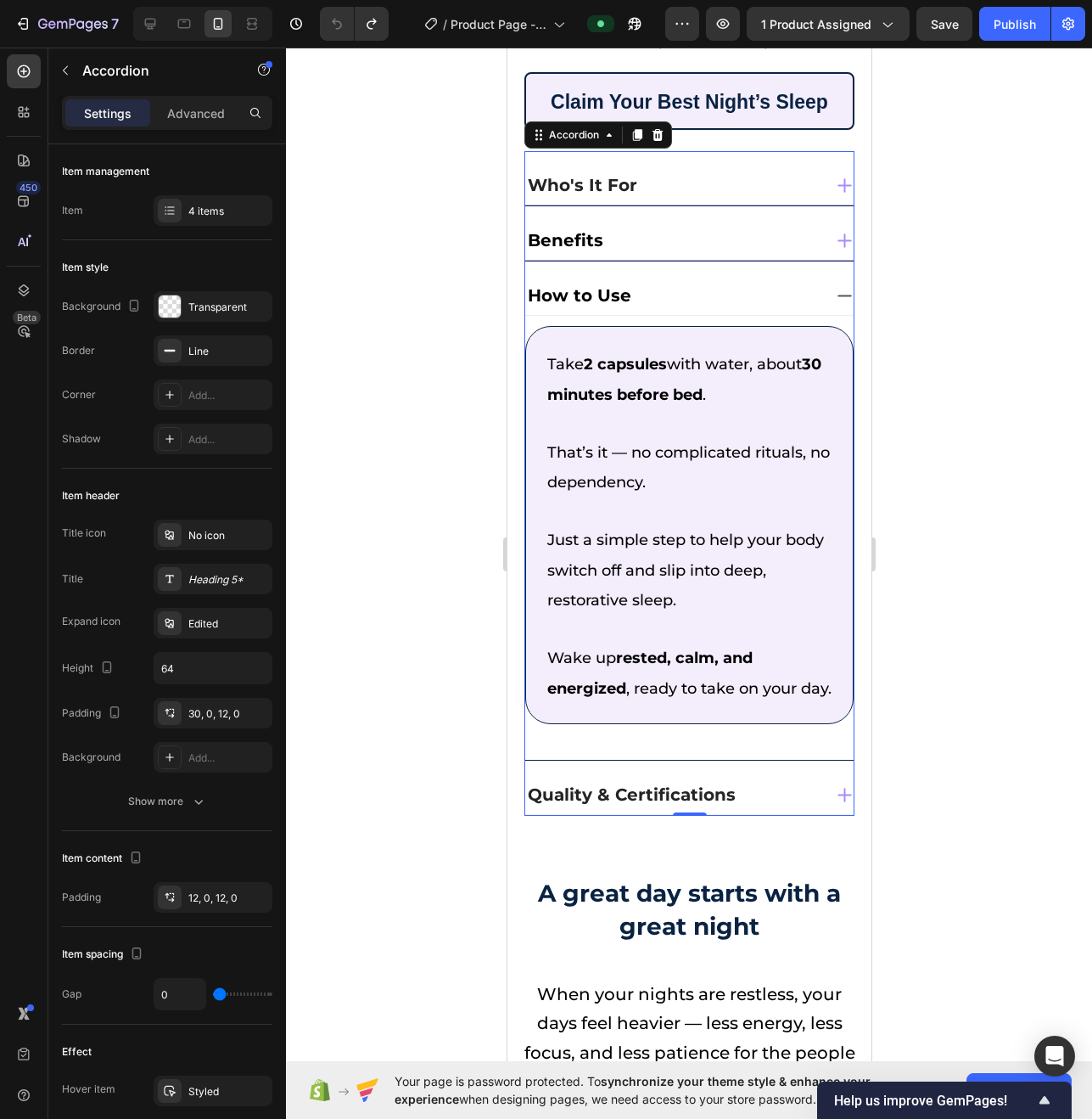
click at [755, 791] on div "Quality & Certifications" at bounding box center [672, 795] width 297 height 32
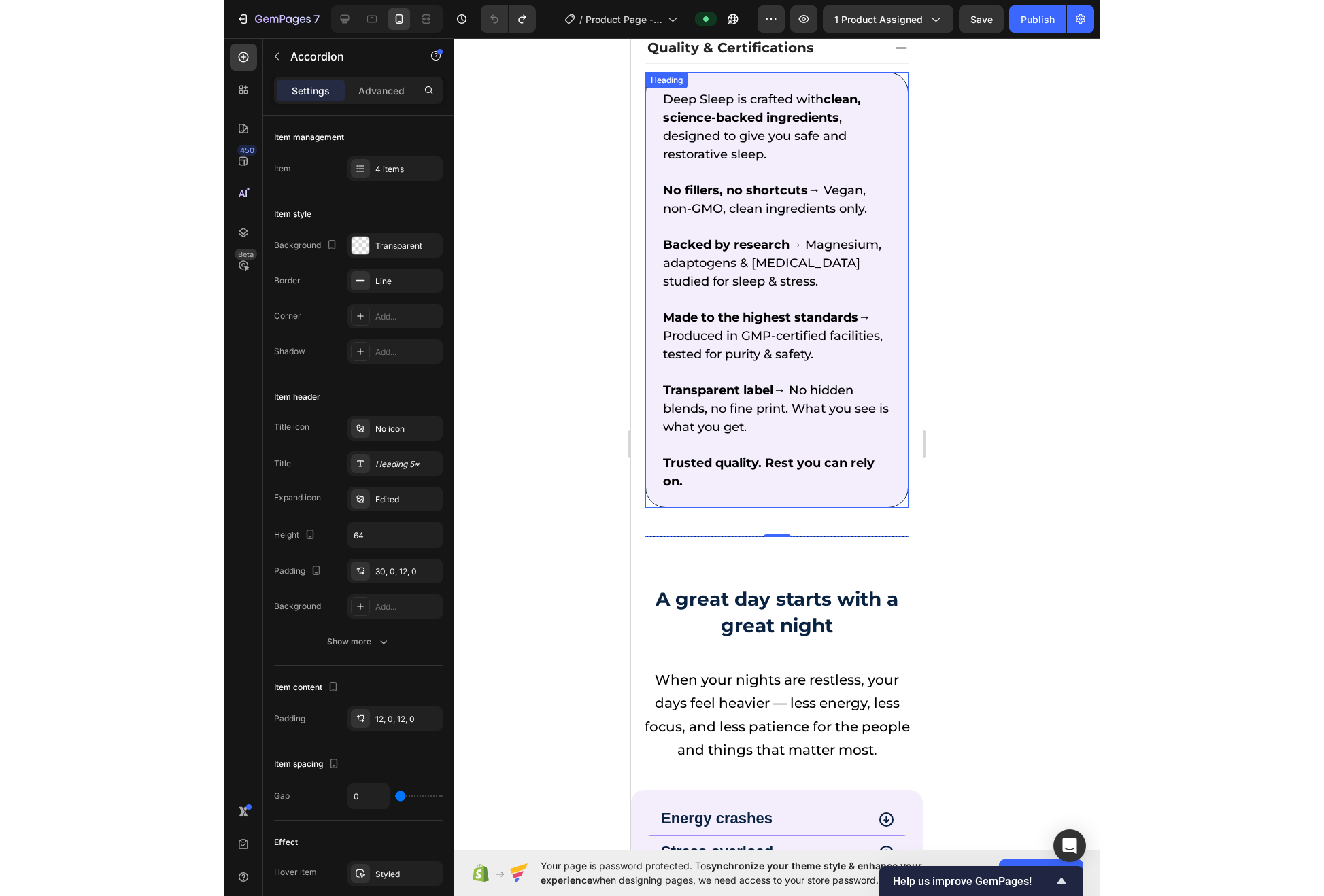
scroll to position [1093, 0]
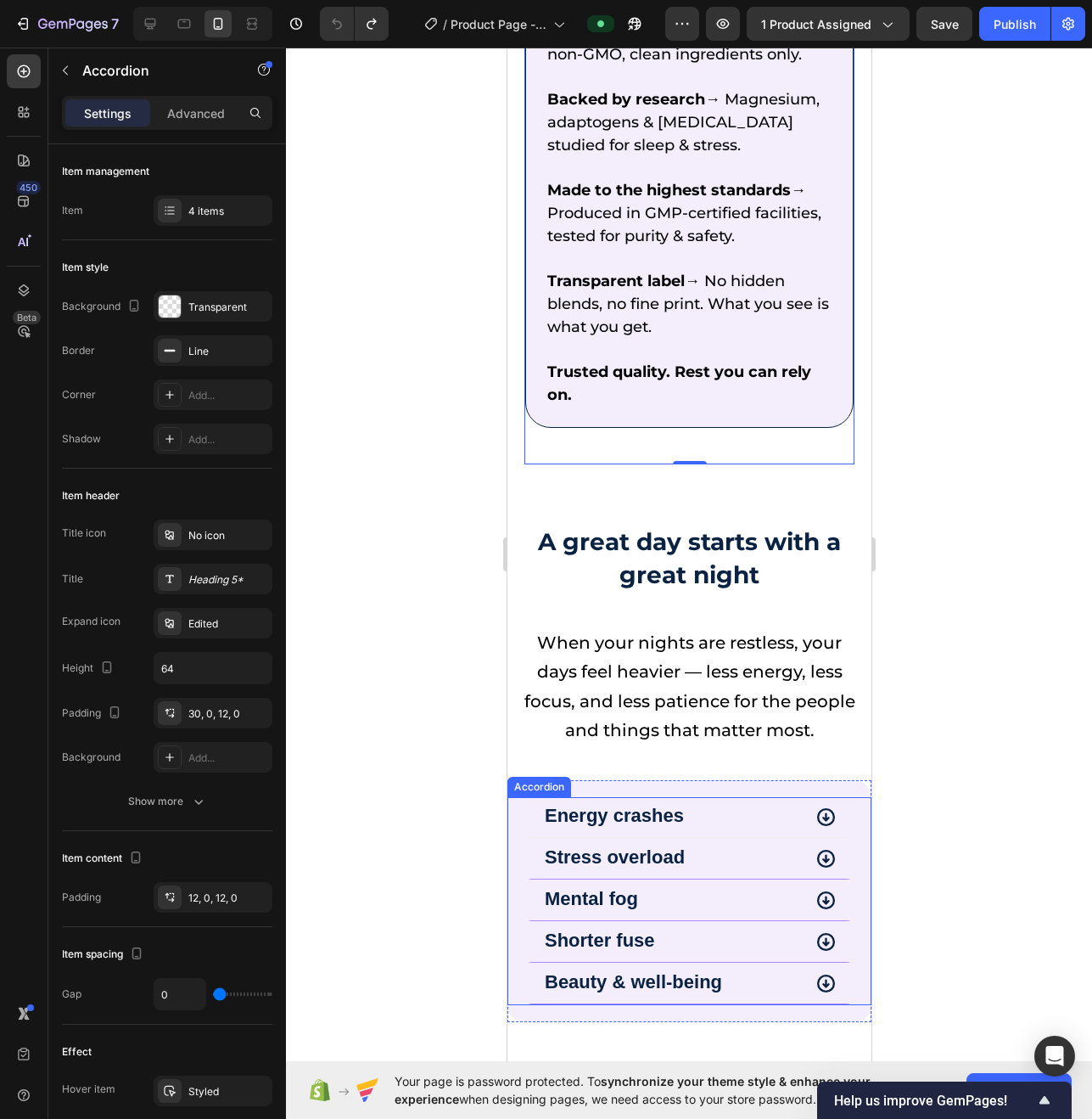
click at [761, 806] on div "Energy crashes" at bounding box center [671, 816] width 260 height 22
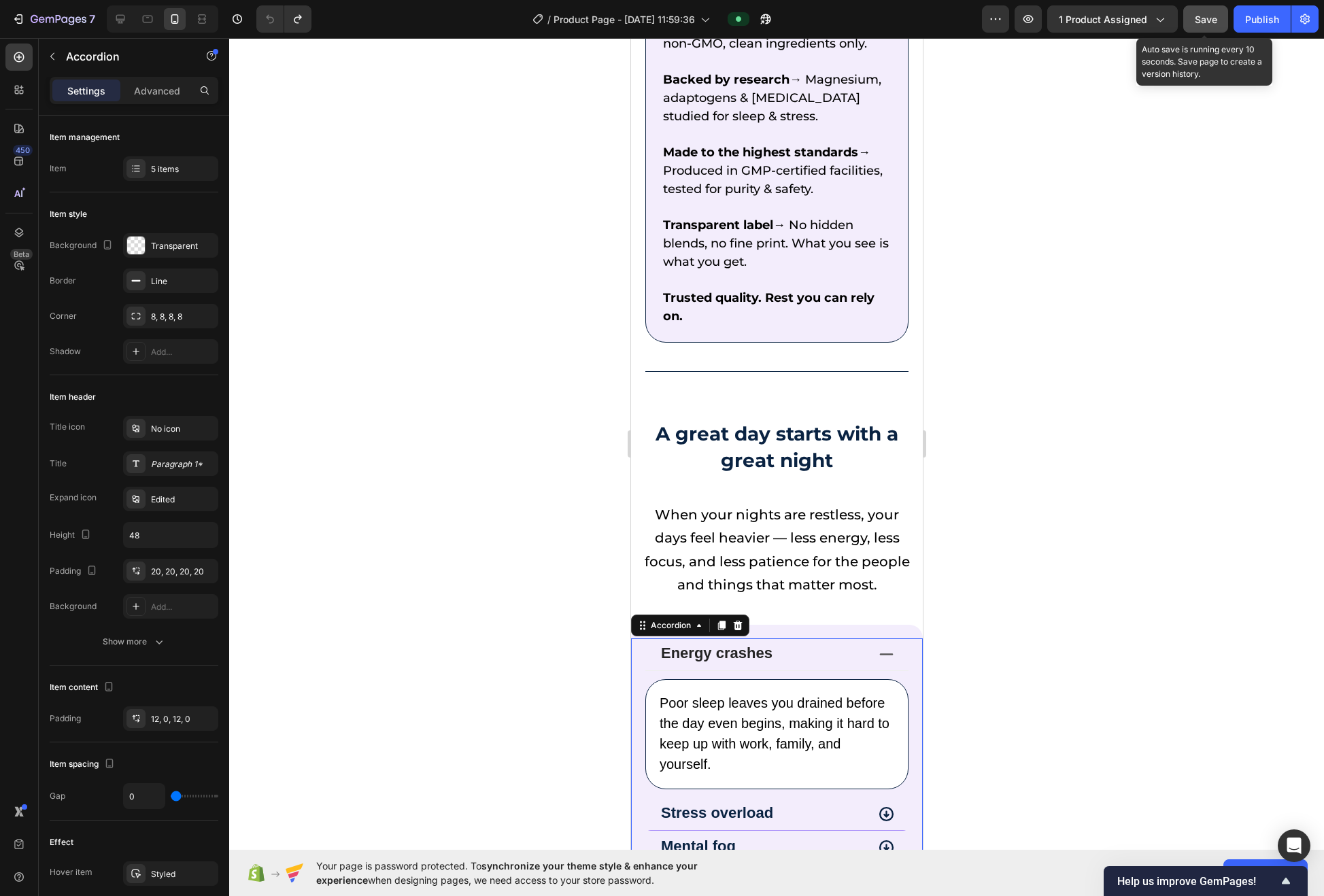
click at [827, 25] on span "Save" at bounding box center [1206, 19] width 22 height 12
